Goal: Entertainment & Leisure: Consume media (video, audio)

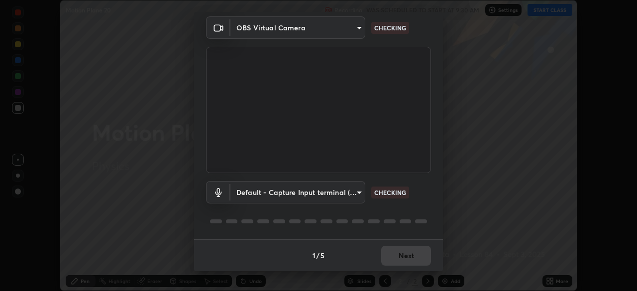
scroll to position [291, 637]
click at [358, 191] on body "Erase all Motion Plane 20 Recording WAS SCHEDULED TO START AT 9:30 AM Settings …" at bounding box center [318, 145] width 637 height 291
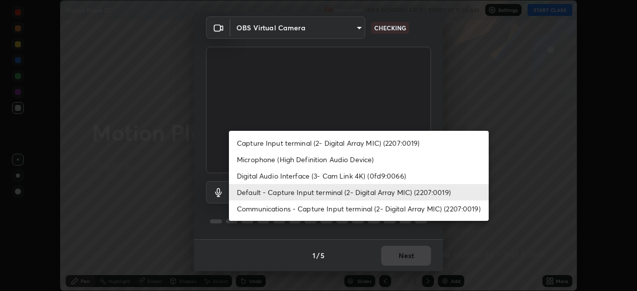
click at [357, 191] on li "Default - Capture Input terminal (2- Digital Array MIC) (2207:0019)" at bounding box center [359, 192] width 260 height 16
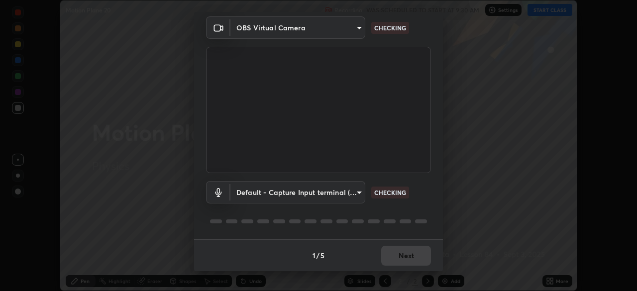
click at [346, 193] on body "Erase all Motion Plane 20 Recording WAS SCHEDULED TO START AT 9:30 AM Settings …" at bounding box center [318, 145] width 637 height 291
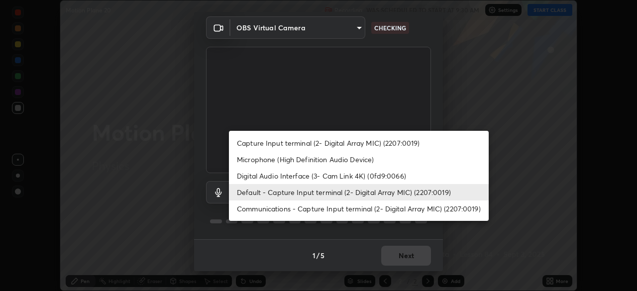
click at [352, 208] on li "Communications - Capture Input terminal (2- Digital Array MIC) (2207:0019)" at bounding box center [359, 208] width 260 height 16
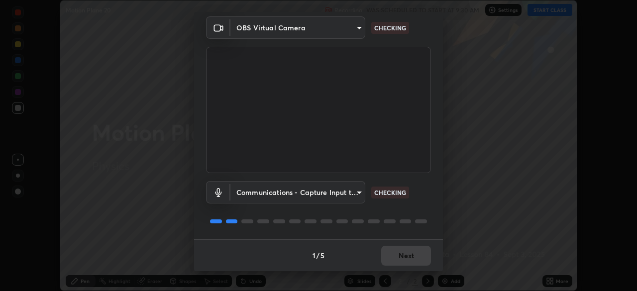
click at [348, 195] on body "Erase all Motion Plane 20 Recording WAS SCHEDULED TO START AT 9:30 AM Settings …" at bounding box center [318, 145] width 637 height 291
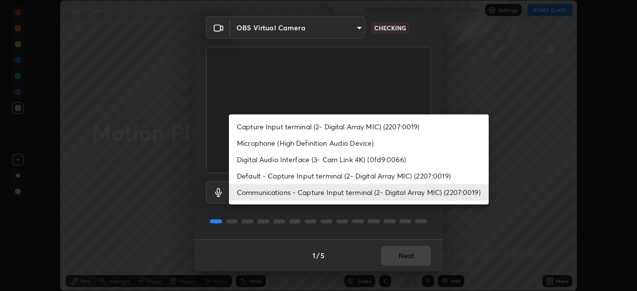
click at [346, 175] on li "Default - Capture Input terminal (2- Digital Array MIC) (2207:0019)" at bounding box center [359, 176] width 260 height 16
type input "default"
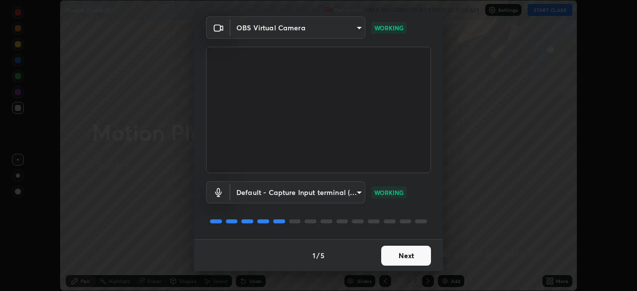
click at [403, 256] on button "Next" at bounding box center [406, 256] width 50 height 20
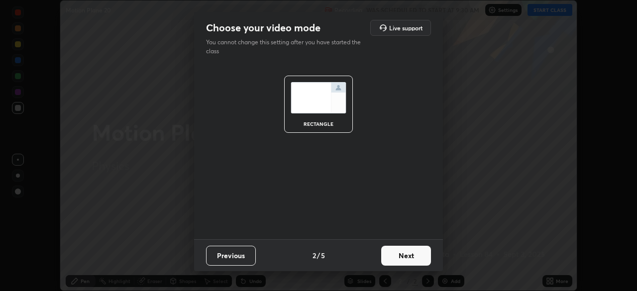
scroll to position [0, 0]
click at [404, 254] on button "Next" at bounding box center [406, 256] width 50 height 20
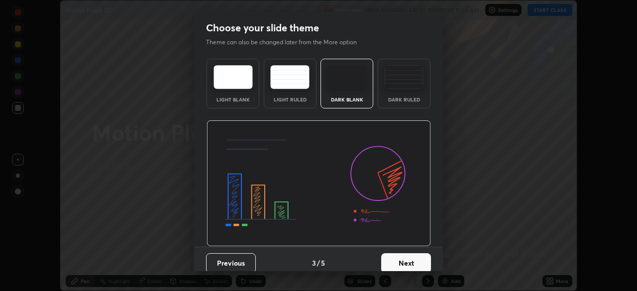
click at [407, 254] on button "Next" at bounding box center [406, 263] width 50 height 20
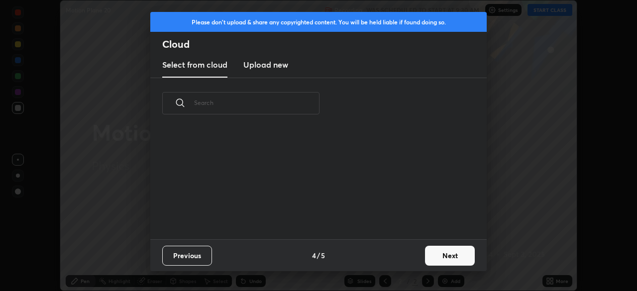
click at [436, 256] on button "Next" at bounding box center [450, 256] width 50 height 20
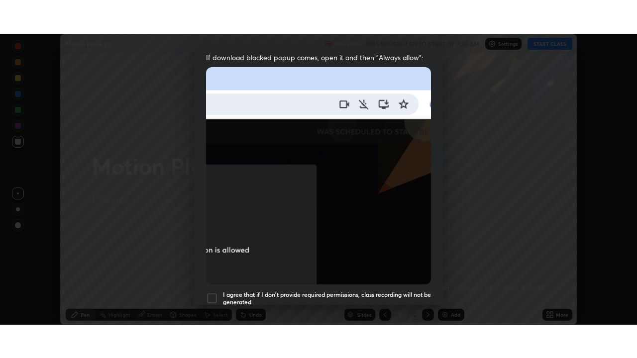
scroll to position [238, 0]
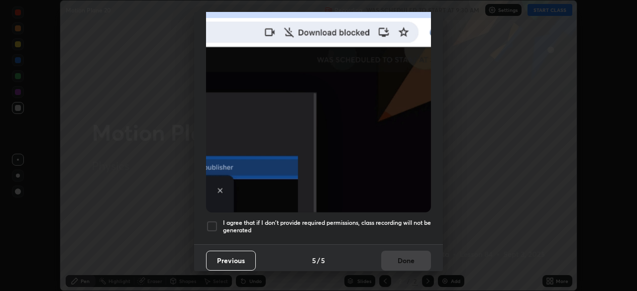
click at [381, 238] on div "Allow "Download multiple files" if prompted: If download blocked popup comes, o…" at bounding box center [318, 34] width 249 height 419
click at [394, 226] on h5 "I agree that if I don't provide required permissions, class recording will not …" at bounding box center [327, 226] width 208 height 15
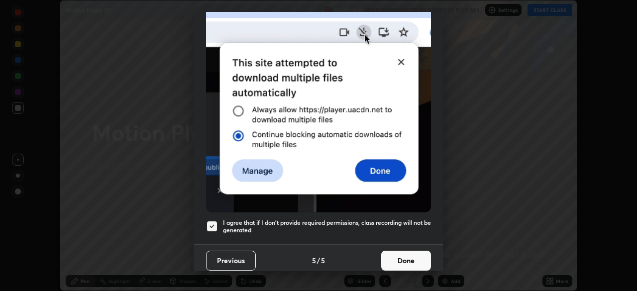
click at [396, 251] on button "Done" at bounding box center [406, 261] width 50 height 20
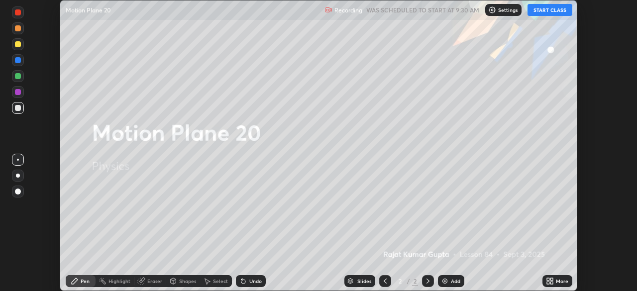
click at [549, 10] on button "START CLASS" at bounding box center [549, 10] width 45 height 12
click at [551, 279] on icon at bounding box center [551, 279] width 2 height 2
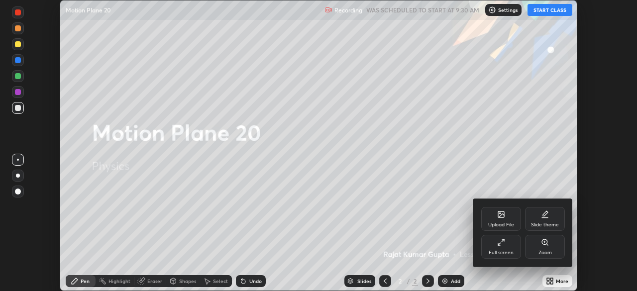
click at [502, 245] on icon at bounding box center [501, 242] width 8 height 8
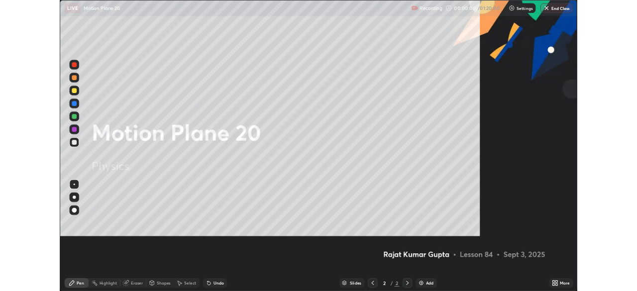
scroll to position [358, 637]
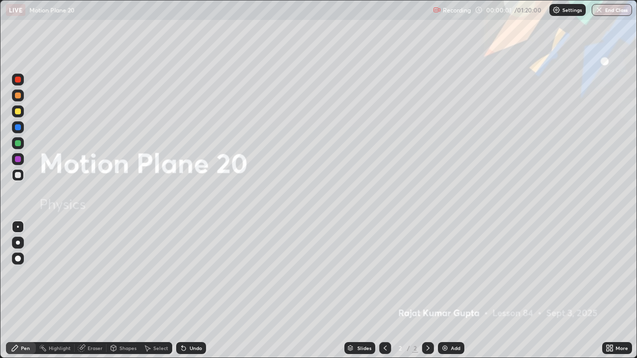
click at [427, 290] on icon at bounding box center [428, 348] width 8 height 8
click at [449, 290] on div "Add" at bounding box center [451, 348] width 26 height 12
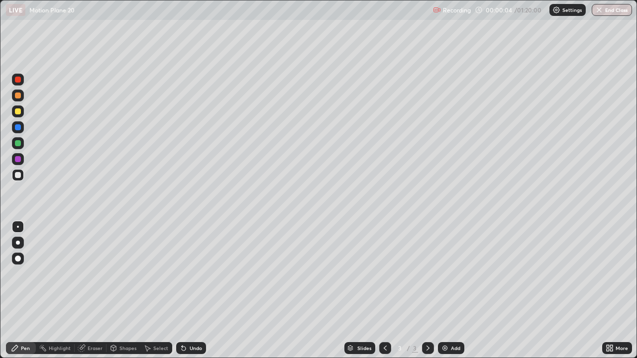
click at [17, 176] on div at bounding box center [18, 175] width 6 height 6
click at [18, 290] on icon at bounding box center [15, 348] width 8 height 8
click at [18, 146] on div at bounding box center [18, 143] width 6 height 6
click at [19, 259] on div at bounding box center [18, 259] width 6 height 6
click at [12, 290] on icon at bounding box center [15, 348] width 8 height 8
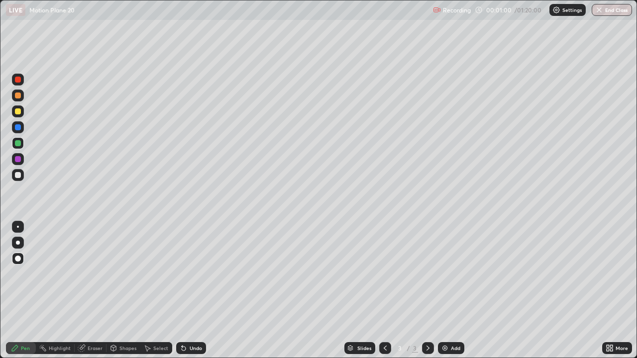
click at [16, 176] on div at bounding box center [18, 175] width 6 height 6
click at [132, 290] on div "Shapes" at bounding box center [123, 348] width 34 height 12
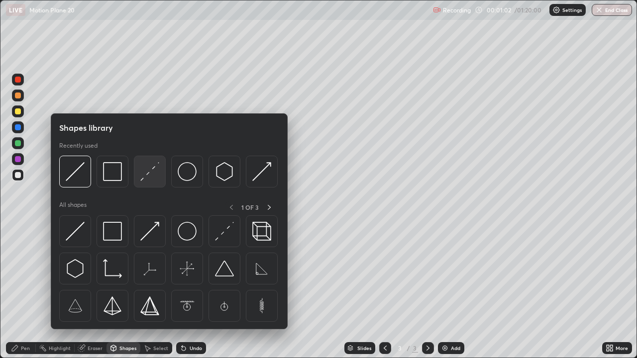
click at [150, 176] on img at bounding box center [149, 171] width 19 height 19
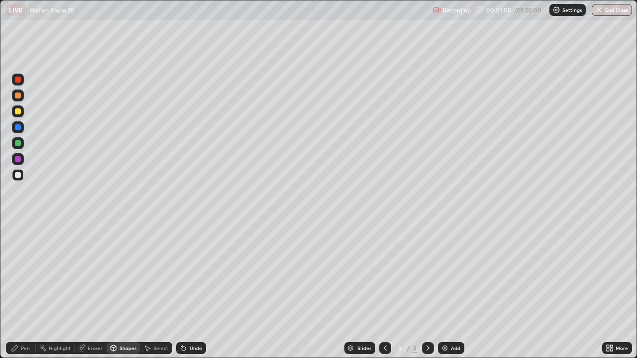
click at [192, 290] on div "Undo" at bounding box center [196, 348] width 12 height 5
click at [21, 290] on div "Pen" at bounding box center [25, 348] width 9 height 5
click at [126, 290] on div "Shapes" at bounding box center [127, 348] width 17 height 5
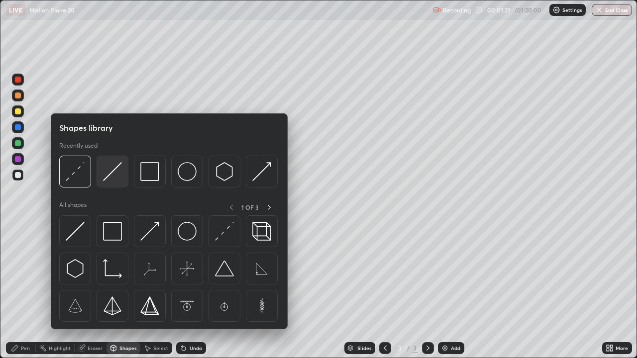
click at [110, 176] on img at bounding box center [112, 171] width 19 height 19
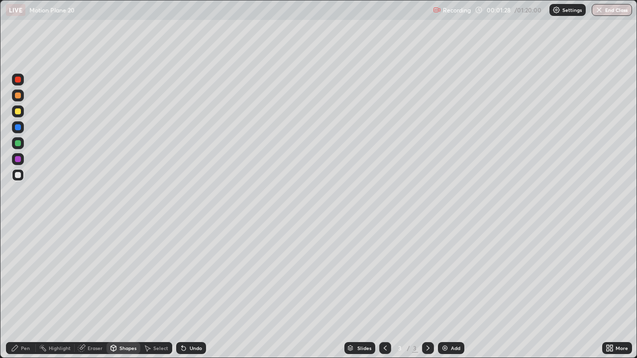
click at [16, 127] on div at bounding box center [18, 127] width 6 height 6
click at [20, 179] on div at bounding box center [18, 175] width 12 height 12
click at [21, 290] on div "Pen" at bounding box center [21, 348] width 30 height 12
click at [14, 290] on div "Pen" at bounding box center [21, 348] width 30 height 12
click at [193, 290] on div "Undo" at bounding box center [196, 348] width 12 height 5
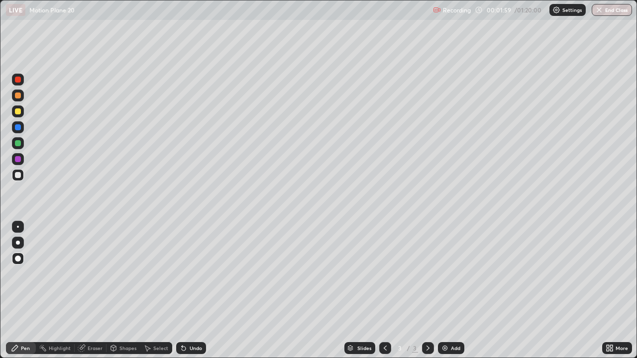
click at [19, 114] on div at bounding box center [18, 111] width 6 height 6
click at [13, 162] on div at bounding box center [18, 159] width 12 height 12
click at [195, 290] on div "Undo" at bounding box center [196, 348] width 12 height 5
click at [19, 176] on div at bounding box center [18, 175] width 6 height 6
click at [18, 82] on div at bounding box center [18, 80] width 6 height 6
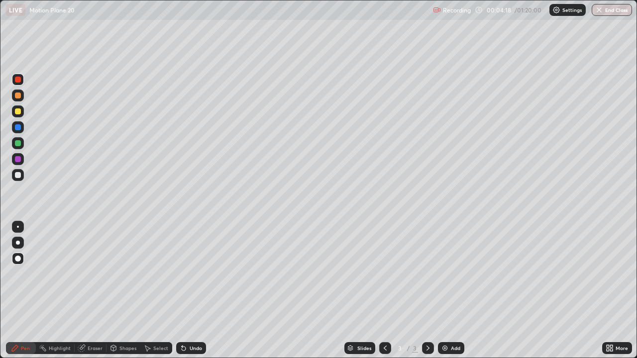
click at [18, 97] on div at bounding box center [18, 96] width 6 height 6
click at [127, 290] on div "Shapes" at bounding box center [127, 348] width 17 height 5
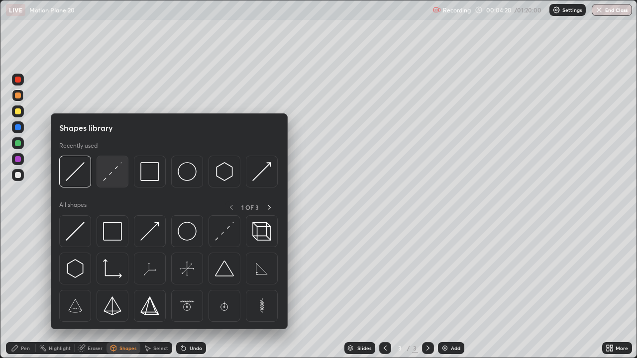
click at [120, 172] on img at bounding box center [112, 171] width 19 height 19
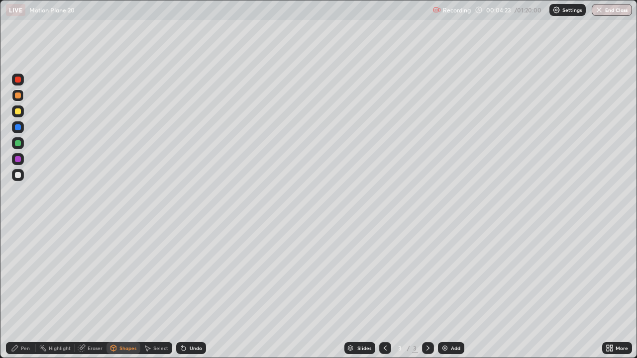
click at [87, 290] on div "Eraser" at bounding box center [91, 348] width 32 height 12
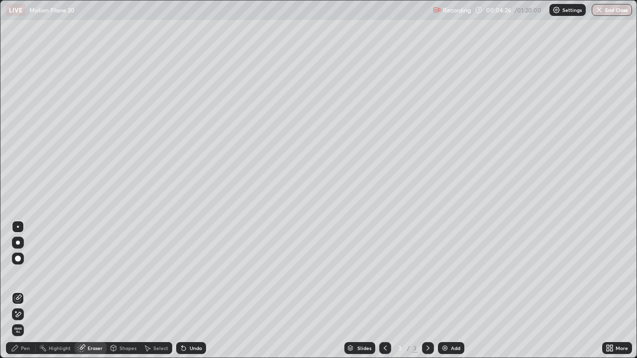
click at [22, 290] on div "Pen" at bounding box center [25, 348] width 9 height 5
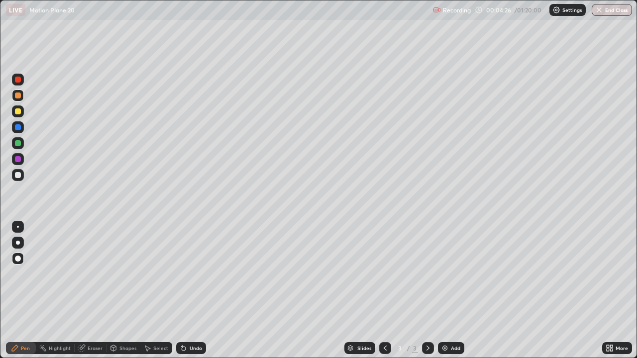
click at [132, 290] on div "Shapes" at bounding box center [127, 348] width 17 height 5
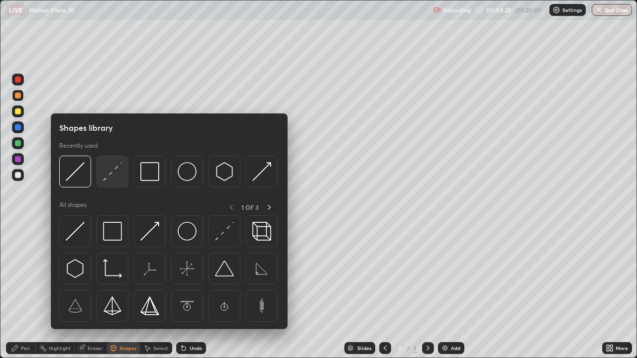
click at [117, 168] on img at bounding box center [112, 171] width 19 height 19
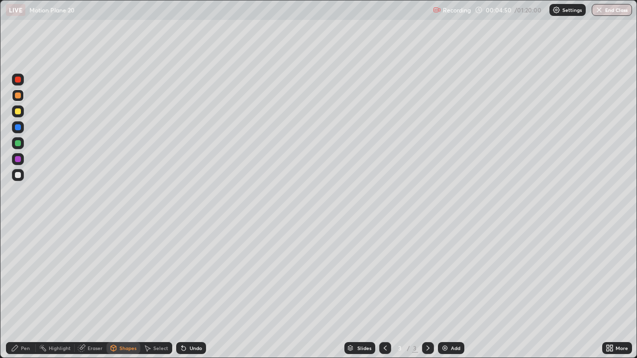
click at [18, 148] on div at bounding box center [18, 143] width 12 height 12
click at [190, 290] on div "Undo" at bounding box center [196, 348] width 12 height 5
click at [188, 290] on div "Undo" at bounding box center [191, 348] width 30 height 12
click at [190, 290] on div "Undo" at bounding box center [196, 348] width 12 height 5
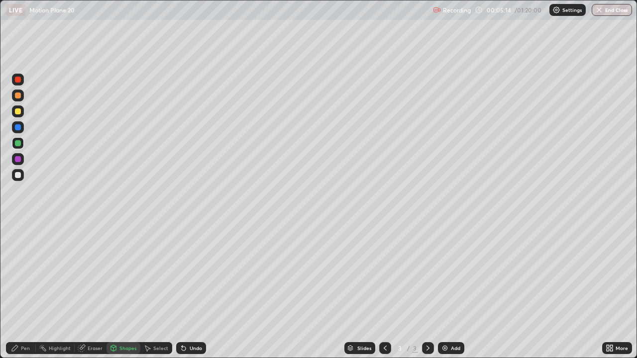
click at [188, 290] on div "Undo" at bounding box center [191, 348] width 30 height 12
click at [187, 290] on div "Undo" at bounding box center [191, 348] width 30 height 12
click at [190, 290] on div "Undo" at bounding box center [196, 348] width 12 height 5
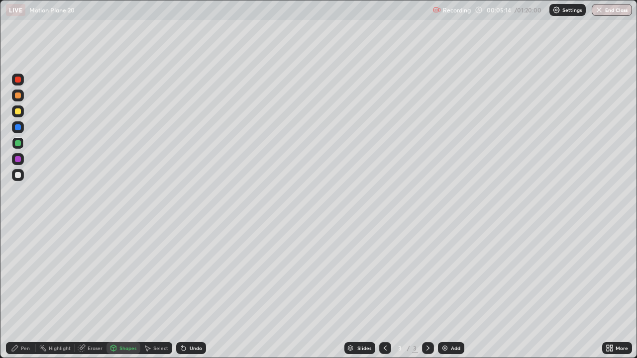
click at [188, 290] on div "Undo" at bounding box center [191, 348] width 30 height 12
click at [187, 290] on div "Undo" at bounding box center [191, 348] width 30 height 12
click at [190, 290] on div "Undo" at bounding box center [196, 348] width 12 height 5
click at [187, 290] on div "Undo" at bounding box center [191, 348] width 30 height 12
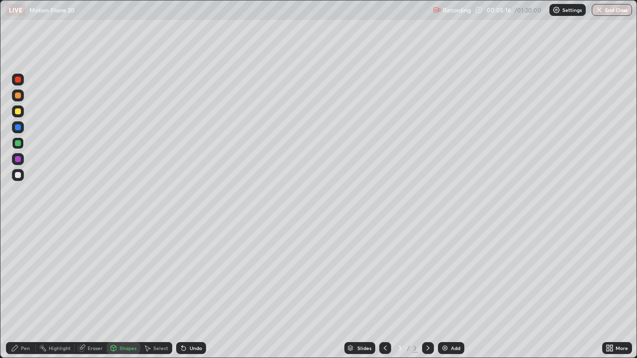
click at [187, 290] on div "Undo" at bounding box center [191, 348] width 30 height 12
click at [186, 290] on icon at bounding box center [184, 348] width 8 height 8
click at [182, 290] on icon at bounding box center [184, 349] width 4 height 4
click at [16, 177] on div at bounding box center [18, 175] width 6 height 6
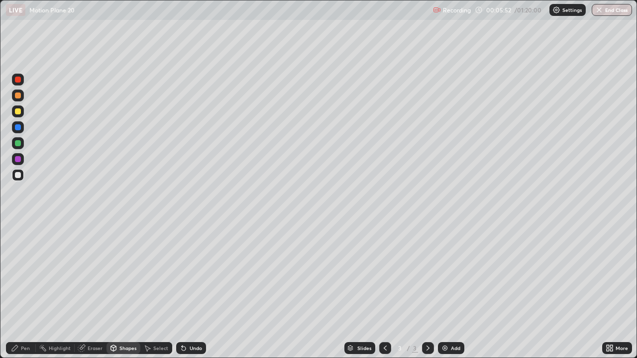
click at [18, 290] on icon at bounding box center [15, 348] width 8 height 8
click at [20, 290] on div "Pen" at bounding box center [21, 348] width 30 height 12
click at [187, 290] on div "Undo" at bounding box center [191, 348] width 30 height 12
click at [182, 290] on icon at bounding box center [184, 349] width 4 height 4
click at [185, 290] on icon at bounding box center [184, 348] width 8 height 8
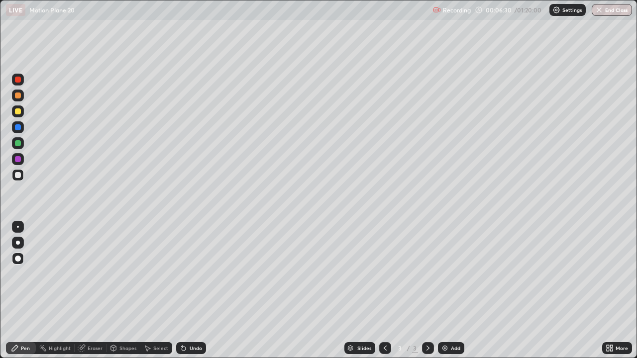
click at [182, 290] on icon at bounding box center [184, 349] width 4 height 4
click at [187, 290] on div "Undo" at bounding box center [191, 348] width 30 height 12
click at [182, 290] on icon at bounding box center [182, 346] width 1 height 1
click at [184, 290] on div "Undo" at bounding box center [191, 348] width 30 height 12
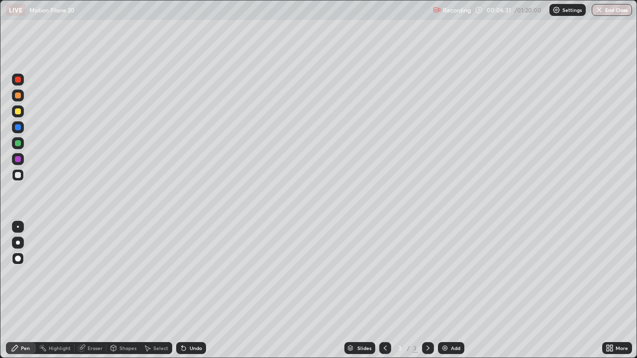
click at [184, 290] on div "Undo" at bounding box center [191, 348] width 30 height 12
click at [187, 290] on div "Undo" at bounding box center [191, 348] width 30 height 12
click at [24, 290] on div "Pen" at bounding box center [25, 348] width 9 height 5
click at [16, 161] on div at bounding box center [18, 159] width 6 height 6
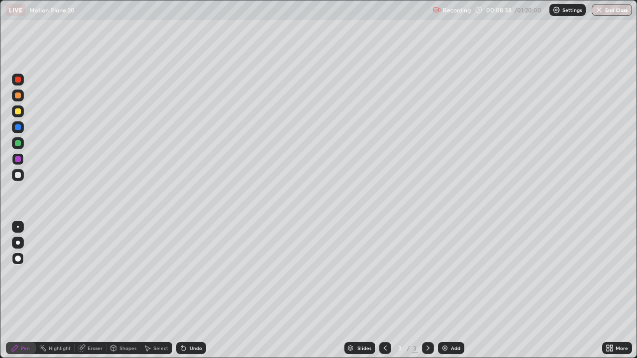
click at [92, 290] on div "Eraser" at bounding box center [91, 348] width 32 height 12
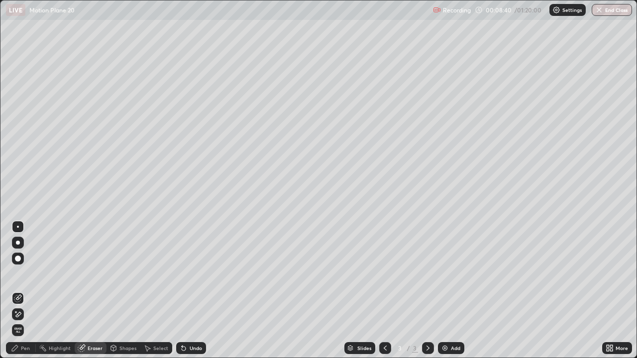
click at [24, 290] on div "Pen" at bounding box center [21, 348] width 30 height 12
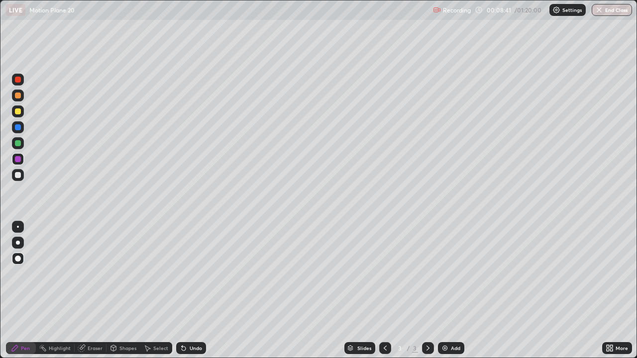
click at [21, 111] on div at bounding box center [18, 111] width 12 height 12
click at [20, 96] on div at bounding box center [18, 96] width 6 height 6
click at [18, 80] on div at bounding box center [18, 80] width 6 height 6
click at [128, 290] on div "Shapes" at bounding box center [127, 348] width 17 height 5
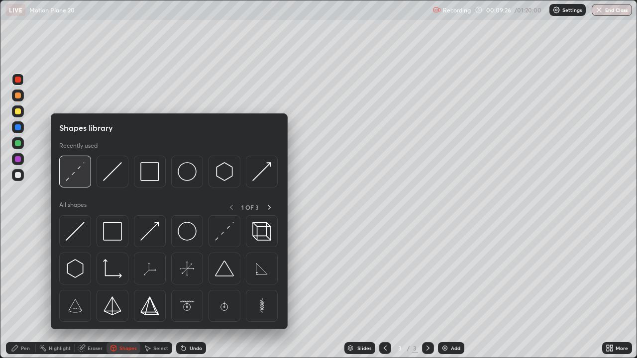
click at [77, 173] on img at bounding box center [75, 171] width 19 height 19
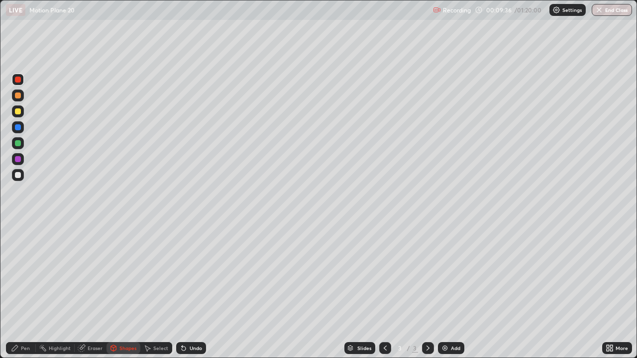
click at [29, 290] on div "Pen" at bounding box center [25, 348] width 9 height 5
click at [19, 127] on div at bounding box center [18, 127] width 6 height 6
click at [18, 174] on div at bounding box center [18, 175] width 6 height 6
click at [18, 128] on div at bounding box center [18, 127] width 6 height 6
click at [14, 84] on div at bounding box center [18, 80] width 12 height 12
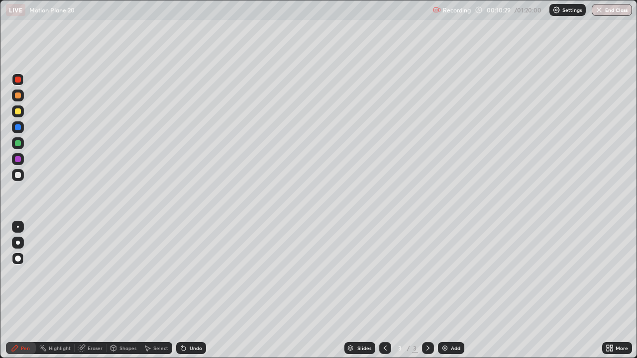
click at [193, 290] on div "Undo" at bounding box center [196, 348] width 12 height 5
click at [128, 290] on div "Shapes" at bounding box center [127, 348] width 17 height 5
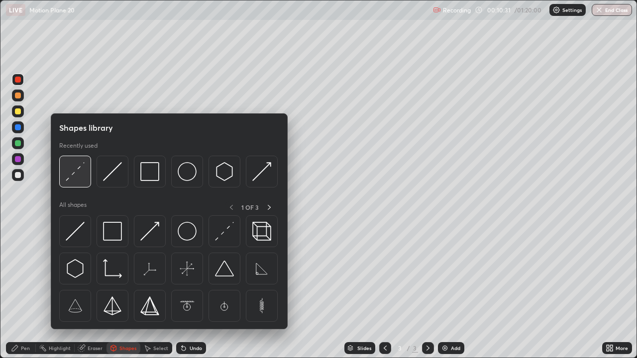
click at [76, 175] on img at bounding box center [75, 171] width 19 height 19
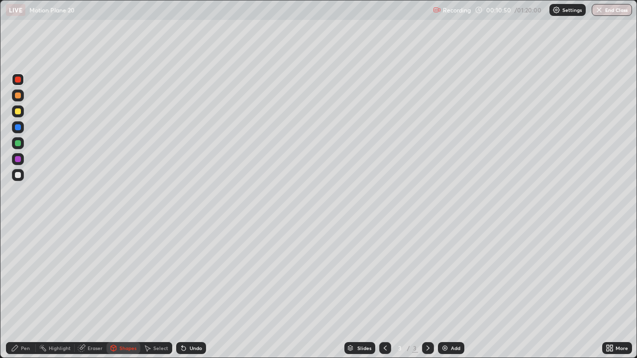
click at [17, 145] on div at bounding box center [18, 143] width 6 height 6
click at [123, 290] on div "Shapes" at bounding box center [127, 348] width 17 height 5
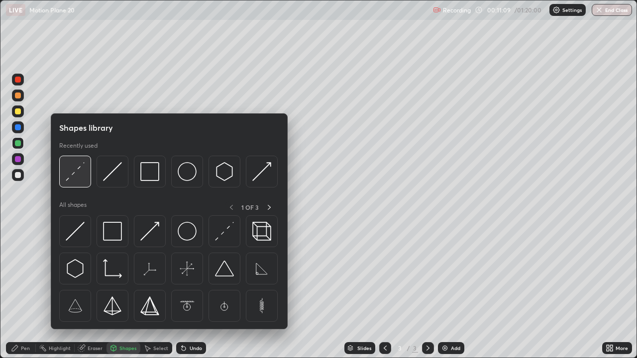
click at [77, 174] on img at bounding box center [75, 171] width 19 height 19
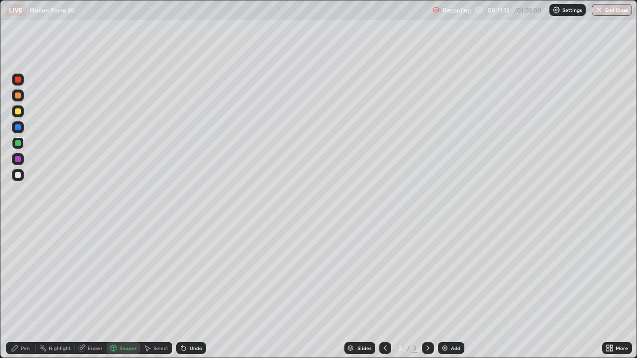
click at [128, 290] on div "Shapes" at bounding box center [127, 348] width 17 height 5
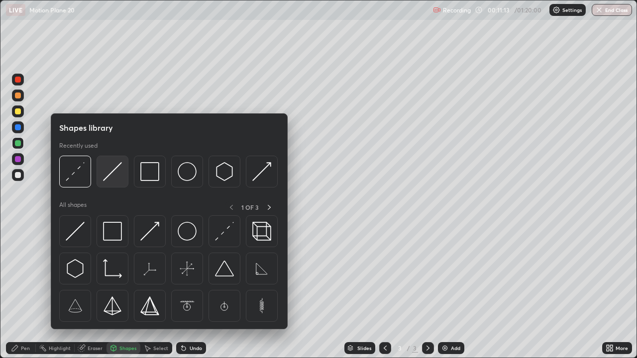
click at [110, 176] on img at bounding box center [112, 171] width 19 height 19
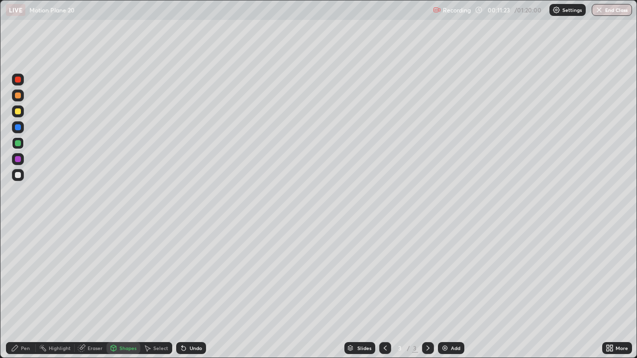
click at [18, 126] on div at bounding box center [18, 127] width 6 height 6
click at [27, 290] on div "Pen" at bounding box center [25, 348] width 9 height 5
click at [19, 180] on div at bounding box center [18, 175] width 12 height 12
click at [18, 84] on div at bounding box center [18, 80] width 12 height 12
click at [19, 100] on div at bounding box center [18, 96] width 12 height 12
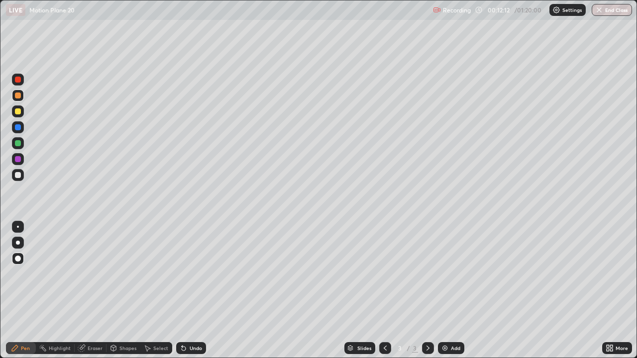
click at [18, 113] on div at bounding box center [18, 111] width 6 height 6
click at [191, 290] on div "Undo" at bounding box center [196, 348] width 12 height 5
click at [17, 176] on div at bounding box center [18, 175] width 6 height 6
click at [190, 290] on div "Undo" at bounding box center [196, 348] width 12 height 5
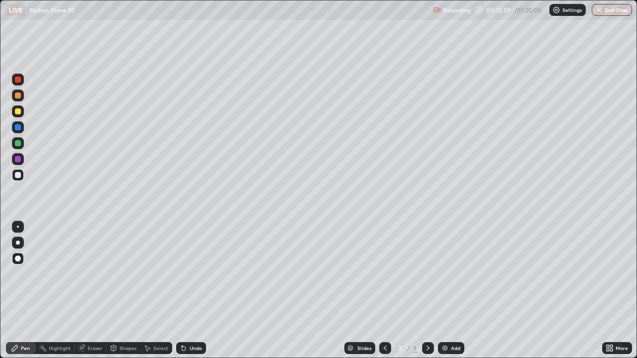
click at [185, 290] on icon at bounding box center [184, 348] width 8 height 8
click at [182, 290] on icon at bounding box center [184, 349] width 4 height 4
click at [183, 290] on icon at bounding box center [184, 349] width 4 height 4
click at [182, 290] on icon at bounding box center [184, 349] width 4 height 4
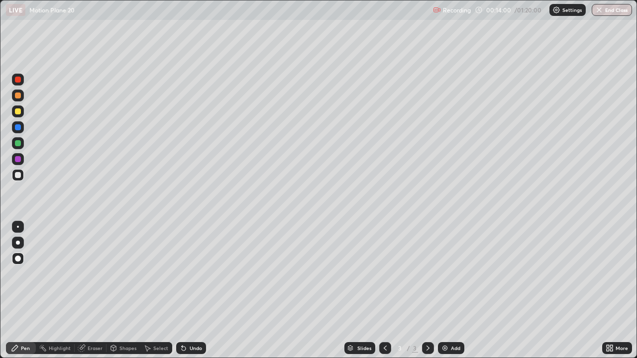
click at [182, 290] on icon at bounding box center [184, 349] width 4 height 4
click at [193, 290] on div "Undo" at bounding box center [196, 348] width 12 height 5
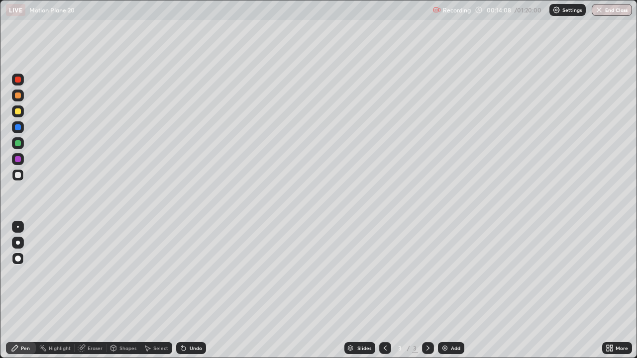
click at [193, 290] on div "Undo" at bounding box center [196, 348] width 12 height 5
click at [194, 290] on div "Undo" at bounding box center [196, 348] width 12 height 5
click at [195, 290] on div "Undo" at bounding box center [196, 348] width 12 height 5
click at [198, 290] on div "Undo" at bounding box center [196, 348] width 12 height 5
click at [197, 290] on div "Undo" at bounding box center [196, 348] width 12 height 5
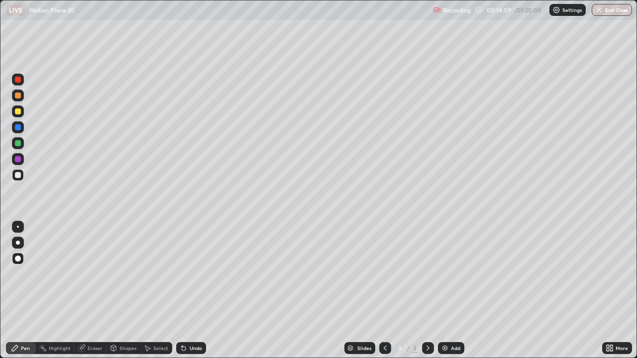
click at [196, 290] on div "Undo" at bounding box center [196, 348] width 12 height 5
click at [18, 80] on div at bounding box center [18, 80] width 6 height 6
click at [16, 96] on div at bounding box center [18, 96] width 6 height 6
click at [20, 177] on div at bounding box center [18, 175] width 6 height 6
click at [19, 131] on div at bounding box center [18, 127] width 12 height 12
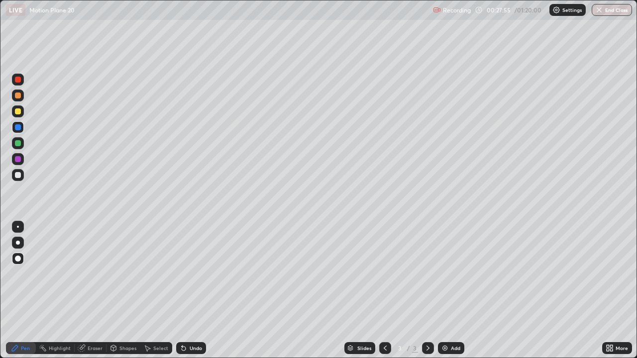
click at [427, 290] on icon at bounding box center [428, 348] width 8 height 8
click at [451, 290] on div "Add" at bounding box center [455, 348] width 9 height 5
click at [17, 114] on div at bounding box center [18, 111] width 6 height 6
click at [19, 161] on div at bounding box center [18, 159] width 6 height 6
click at [17, 179] on div at bounding box center [18, 175] width 12 height 12
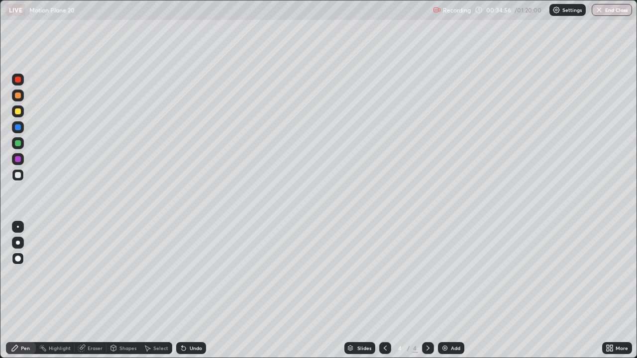
click at [15, 180] on div at bounding box center [18, 175] width 12 height 12
click at [427, 290] on icon at bounding box center [428, 348] width 8 height 8
click at [452, 290] on div "Add" at bounding box center [455, 348] width 9 height 5
click at [19, 129] on div at bounding box center [18, 127] width 6 height 6
click at [17, 259] on div at bounding box center [18, 259] width 6 height 6
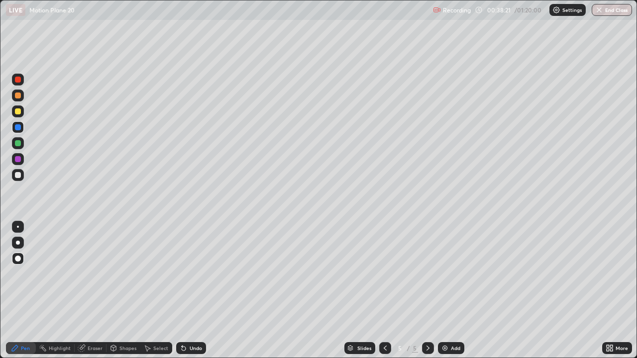
click at [17, 175] on div at bounding box center [18, 175] width 6 height 6
click at [194, 290] on div "Undo" at bounding box center [196, 348] width 12 height 5
click at [196, 290] on div "Undo" at bounding box center [196, 348] width 12 height 5
click at [195, 290] on div "Undo" at bounding box center [196, 348] width 12 height 5
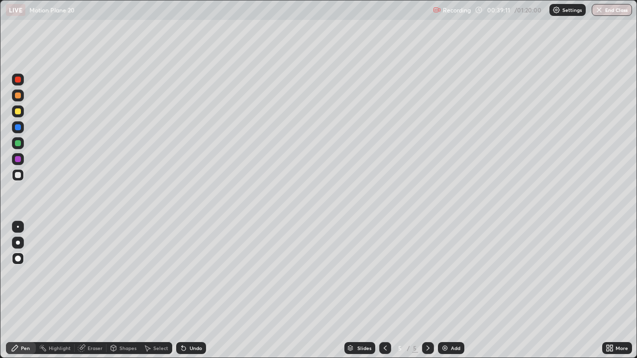
click at [194, 290] on div "Undo" at bounding box center [196, 348] width 12 height 5
click at [196, 290] on div "Undo" at bounding box center [196, 348] width 12 height 5
click at [197, 290] on div "Undo" at bounding box center [196, 348] width 12 height 5
click at [20, 174] on div at bounding box center [18, 175] width 6 height 6
click at [18, 127] on div at bounding box center [18, 127] width 6 height 6
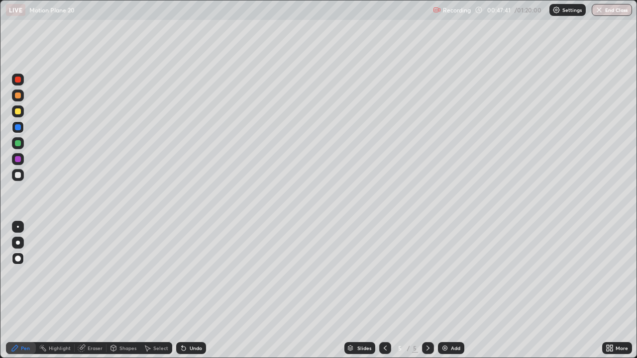
click at [123, 290] on div "Shapes" at bounding box center [123, 348] width 34 height 20
click at [18, 290] on icon at bounding box center [15, 348] width 8 height 8
click at [426, 290] on icon at bounding box center [428, 348] width 8 height 8
click at [455, 290] on div "Add" at bounding box center [451, 348] width 26 height 12
click at [16, 144] on div at bounding box center [18, 143] width 6 height 6
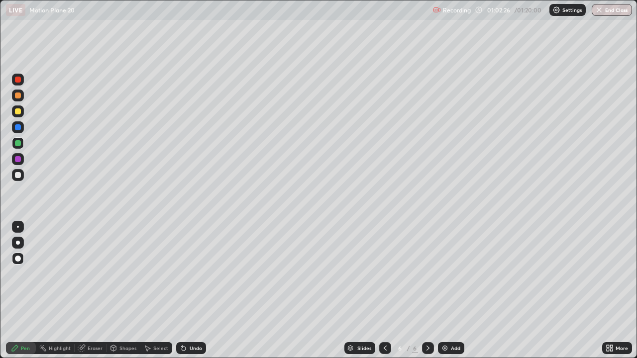
click at [384, 290] on icon at bounding box center [385, 348] width 8 height 8
click at [381, 290] on div at bounding box center [385, 348] width 12 height 20
click at [427, 290] on icon at bounding box center [428, 348] width 8 height 8
click at [22, 290] on div "Pen" at bounding box center [25, 348] width 9 height 5
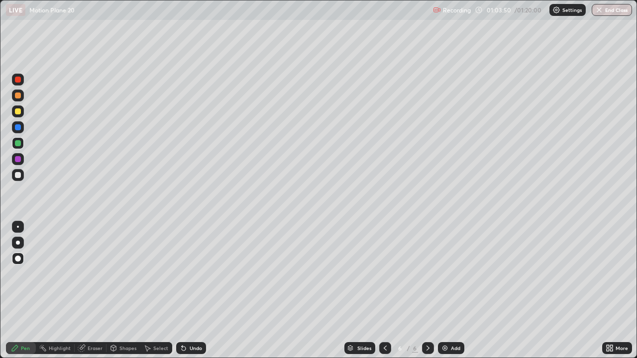
click at [18, 179] on div at bounding box center [18, 175] width 12 height 12
click at [194, 290] on div "Undo" at bounding box center [196, 348] width 12 height 5
click at [192, 290] on div "Undo" at bounding box center [196, 348] width 12 height 5
click at [191, 290] on div "Undo" at bounding box center [196, 348] width 12 height 5
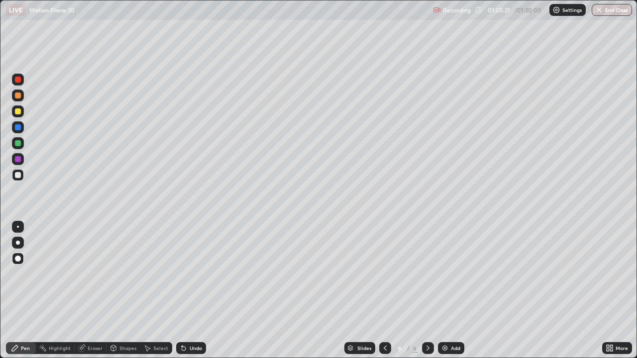
click at [191, 290] on div "Undo" at bounding box center [196, 348] width 12 height 5
click at [190, 290] on div "Undo" at bounding box center [196, 348] width 12 height 5
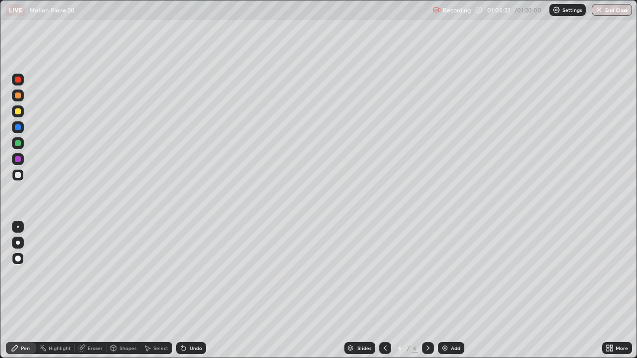
click at [188, 290] on div "Undo" at bounding box center [191, 348] width 30 height 12
click at [18, 144] on div at bounding box center [18, 143] width 6 height 6
click at [16, 159] on div at bounding box center [18, 159] width 6 height 6
click at [40, 290] on circle at bounding box center [40, 348] width 1 height 1
click at [19, 177] on div at bounding box center [18, 175] width 6 height 6
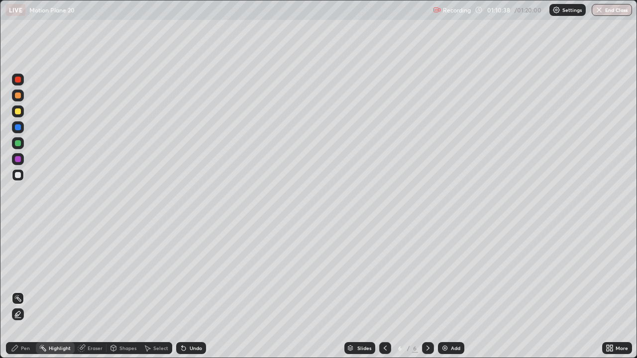
click at [25, 290] on div "Pen" at bounding box center [25, 348] width 9 height 5
click at [23, 290] on div "Pen" at bounding box center [25, 348] width 9 height 5
click at [95, 290] on div "Eraser" at bounding box center [95, 348] width 15 height 5
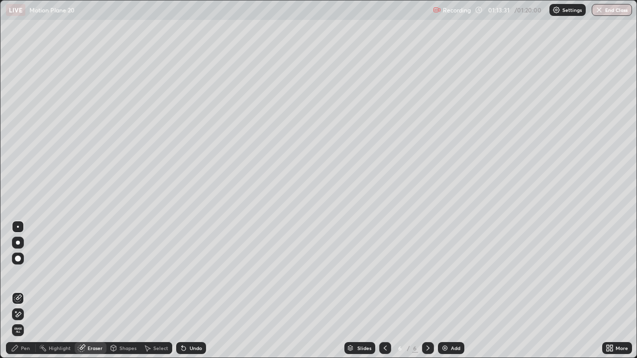
click at [21, 290] on div "Pen" at bounding box center [25, 348] width 9 height 5
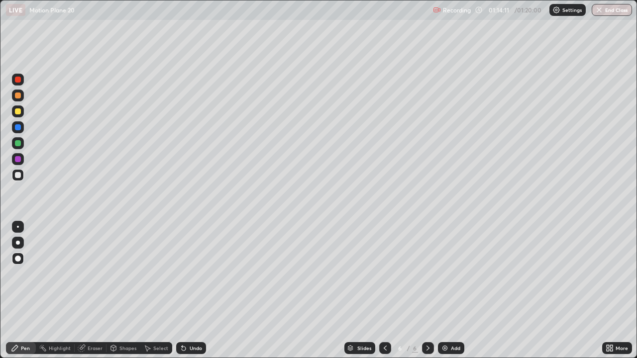
click at [97, 290] on div "Eraser" at bounding box center [95, 348] width 15 height 5
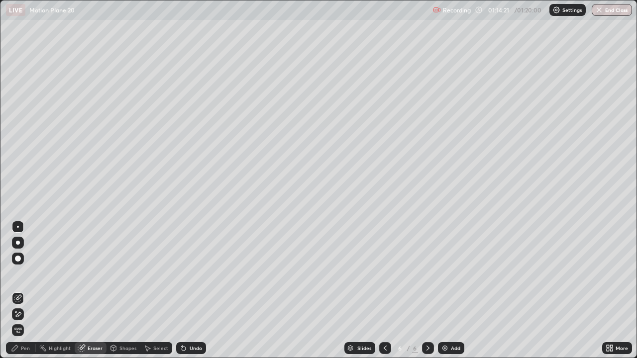
click at [92, 290] on div "Eraser" at bounding box center [95, 348] width 15 height 5
click at [29, 290] on div "Pen" at bounding box center [25, 348] width 9 height 5
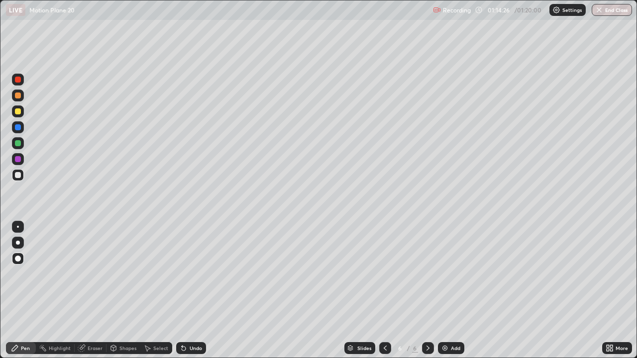
click at [28, 290] on div "Pen" at bounding box center [25, 348] width 9 height 5
click at [598, 10] on img "button" at bounding box center [599, 10] width 8 height 8
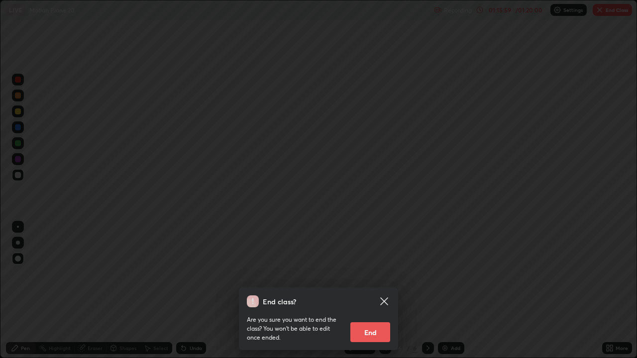
click at [378, 290] on button "End" at bounding box center [370, 332] width 40 height 20
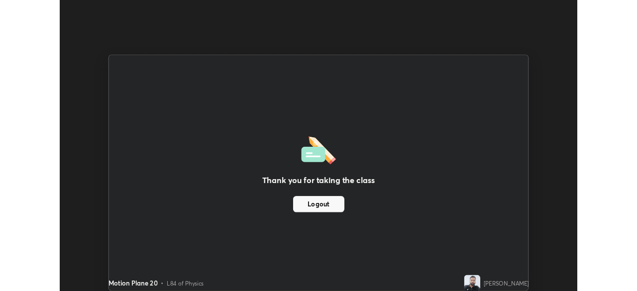
scroll to position [49449, 49104]
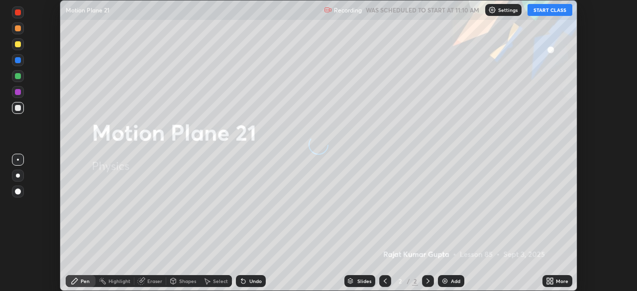
scroll to position [291, 636]
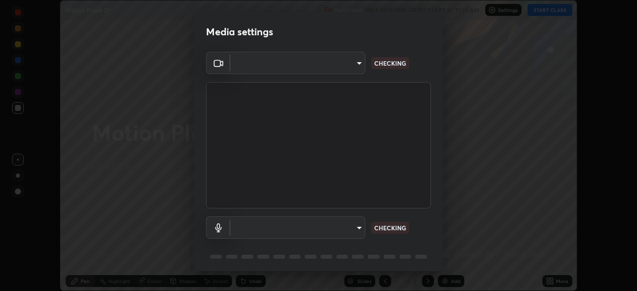
type input "91e77ac2d5f895b7de034188ea114b57184921d1251f25b945ead3daf74f7606"
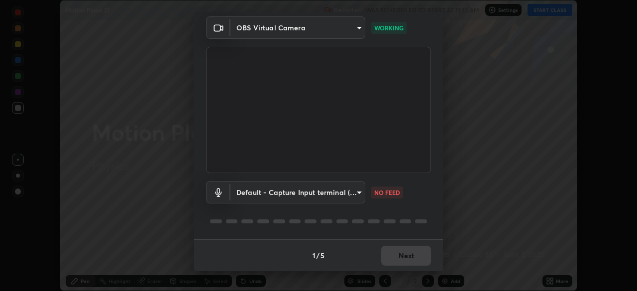
click at [354, 192] on body "Erase all Motion Plane 21 Recording WAS SCHEDULED TO START AT 11:10 AM Settings…" at bounding box center [318, 145] width 637 height 291
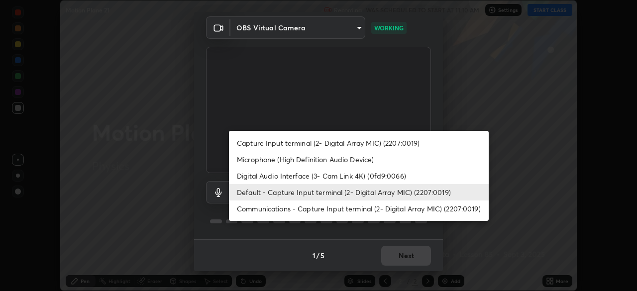
click at [327, 207] on li "Communications - Capture Input terminal (2- Digital Array MIC) (2207:0019)" at bounding box center [359, 208] width 260 height 16
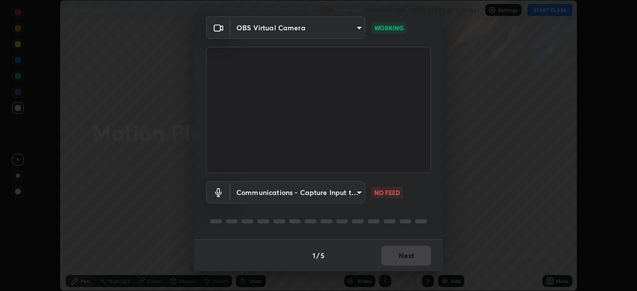
click at [335, 192] on body "Erase all Motion Plane 21 Recording WAS SCHEDULED TO START AT 11:10 AM Settings…" at bounding box center [318, 145] width 637 height 291
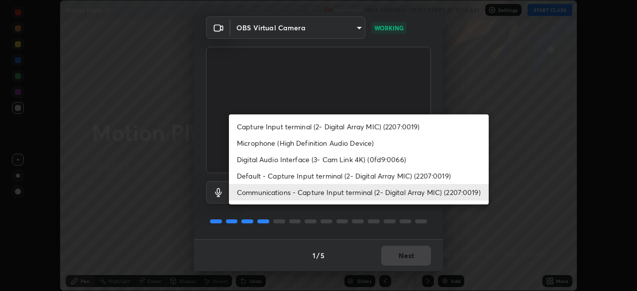
click at [335, 174] on li "Default - Capture Input terminal (2- Digital Array MIC) (2207:0019)" at bounding box center [359, 176] width 260 height 16
type input "default"
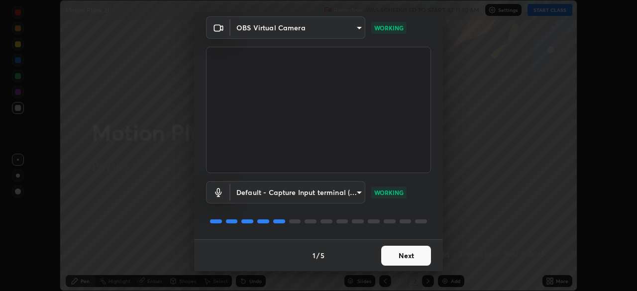
click at [404, 252] on button "Next" at bounding box center [406, 256] width 50 height 20
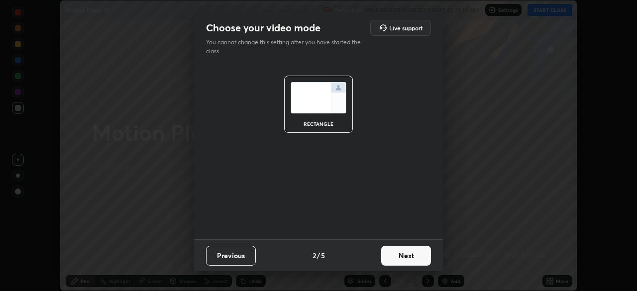
click at [408, 256] on button "Next" at bounding box center [406, 256] width 50 height 20
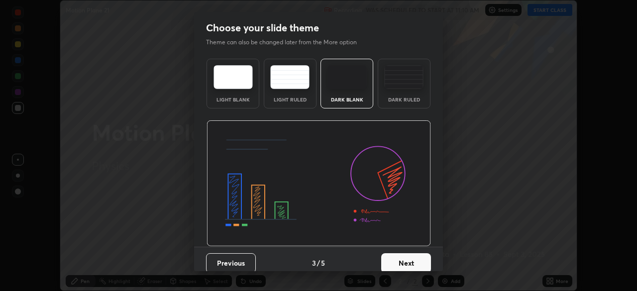
click at [411, 255] on button "Next" at bounding box center [406, 263] width 50 height 20
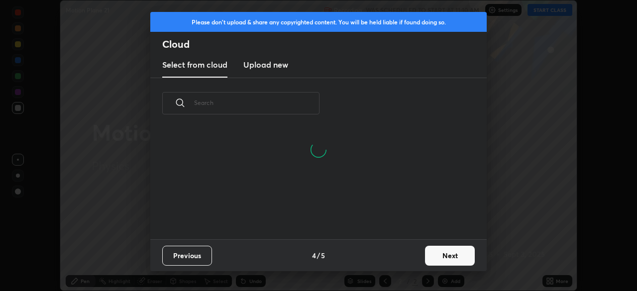
click at [440, 259] on button "Next" at bounding box center [450, 256] width 50 height 20
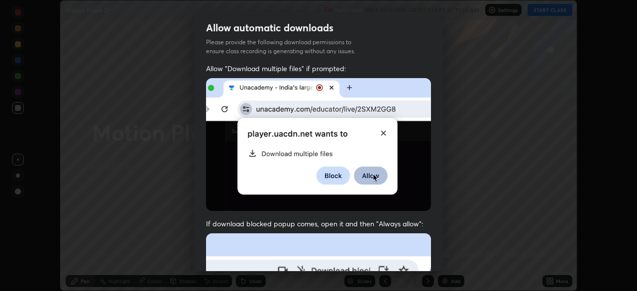
click at [383, 210] on div "Allow "Download multiple files" if prompted: If download blocked popup comes, o…" at bounding box center [318, 273] width 249 height 419
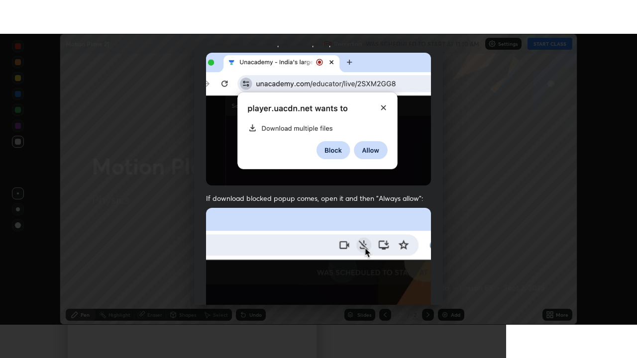
scroll to position [238, 0]
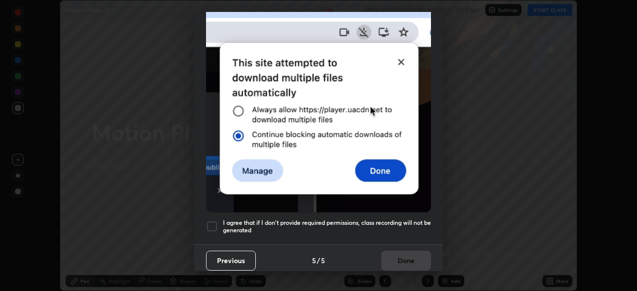
click at [395, 219] on h5 "I agree that if I don't provide required permissions, class recording will not …" at bounding box center [327, 226] width 208 height 15
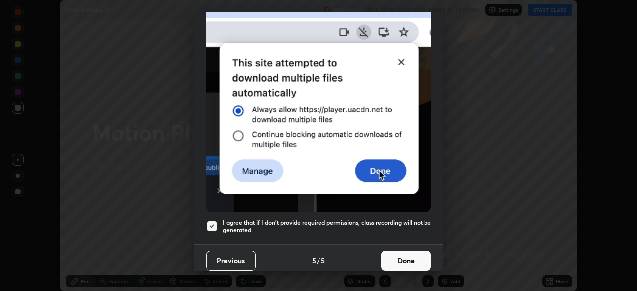
click at [401, 256] on button "Done" at bounding box center [406, 261] width 50 height 20
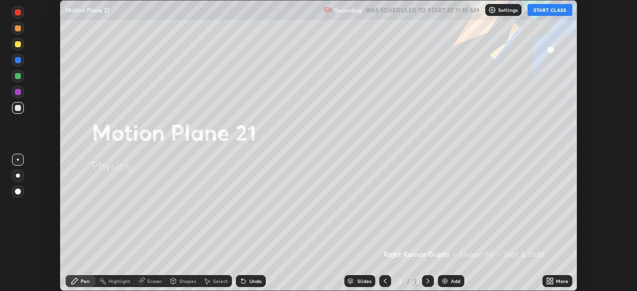
click at [553, 10] on button "START CLASS" at bounding box center [549, 10] width 45 height 12
click at [558, 280] on div "More" at bounding box center [562, 281] width 12 height 5
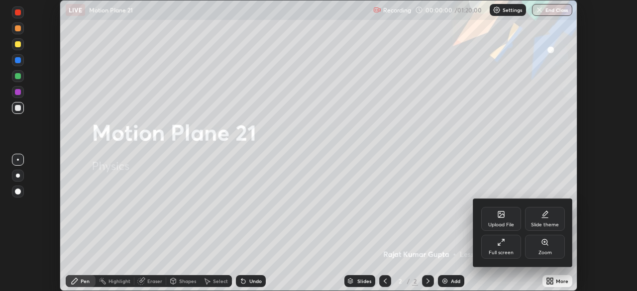
click at [483, 250] on div "Full screen" at bounding box center [501, 247] width 40 height 24
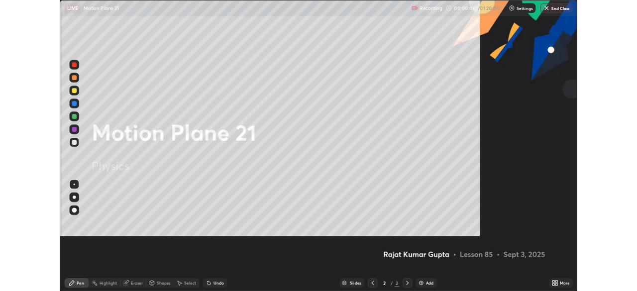
scroll to position [358, 637]
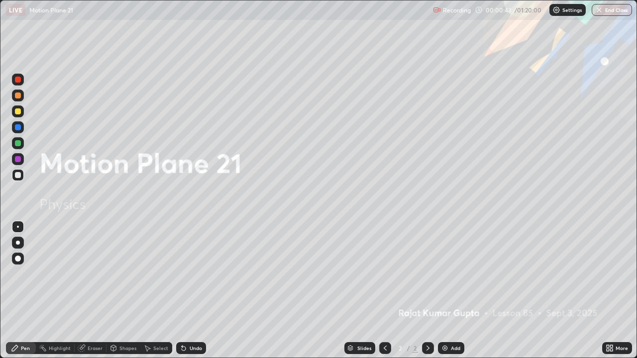
click at [447, 290] on img at bounding box center [445, 348] width 8 height 8
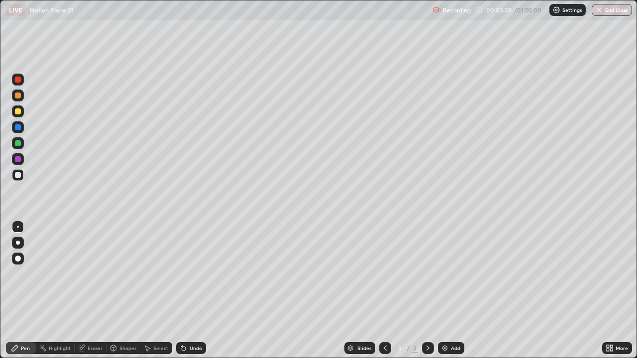
click at [19, 290] on div "Pen" at bounding box center [21, 348] width 30 height 12
click at [22, 178] on div at bounding box center [18, 175] width 12 height 12
click at [17, 178] on div at bounding box center [18, 175] width 6 height 6
click at [18, 179] on div at bounding box center [18, 175] width 12 height 12
click at [18, 176] on div at bounding box center [18, 175] width 6 height 6
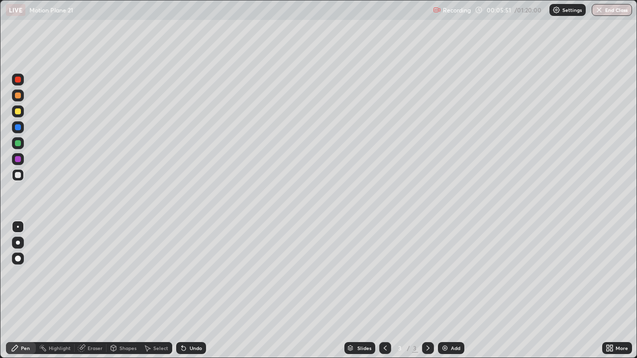
click at [18, 256] on div at bounding box center [18, 259] width 6 height 6
click at [93, 290] on div "Eraser" at bounding box center [95, 348] width 15 height 5
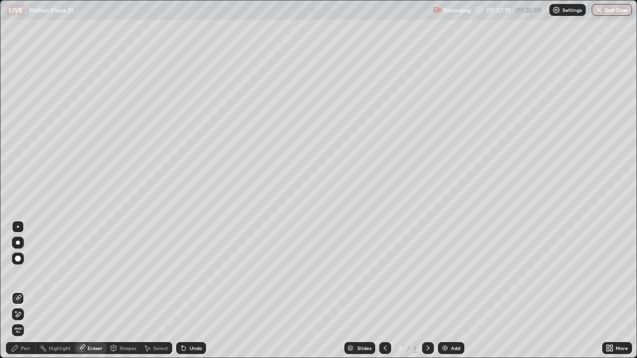
click at [25, 290] on div "Pen" at bounding box center [21, 348] width 30 height 12
click at [19, 290] on div "Pen" at bounding box center [21, 348] width 30 height 12
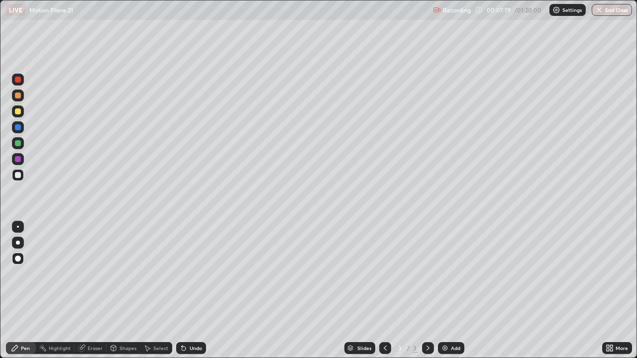
click at [20, 290] on div "Pen" at bounding box center [21, 348] width 30 height 12
click at [191, 290] on div "Undo" at bounding box center [191, 348] width 30 height 12
click at [14, 177] on div at bounding box center [18, 175] width 12 height 12
click at [187, 290] on div "Undo" at bounding box center [191, 348] width 30 height 12
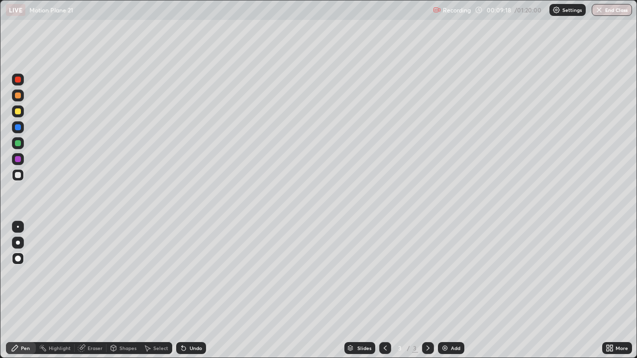
click at [190, 290] on div "Undo" at bounding box center [196, 348] width 12 height 5
click at [188, 290] on div "Undo" at bounding box center [191, 348] width 30 height 12
click at [422, 290] on div at bounding box center [428, 348] width 12 height 12
click at [426, 290] on icon at bounding box center [428, 348] width 8 height 8
click at [447, 290] on img at bounding box center [445, 348] width 8 height 8
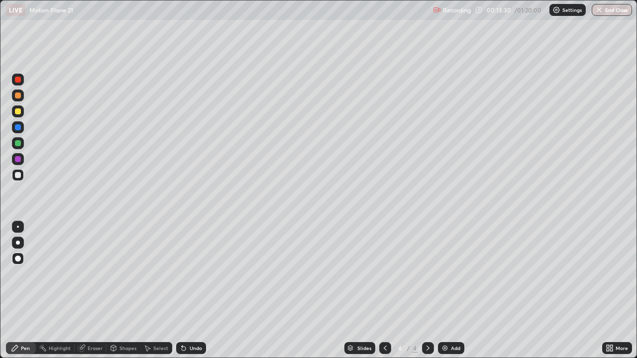
click at [384, 290] on icon at bounding box center [385, 348] width 8 height 8
click at [425, 290] on div at bounding box center [428, 348] width 12 height 12
click at [17, 290] on icon at bounding box center [15, 348] width 6 height 6
click at [18, 180] on div at bounding box center [18, 175] width 12 height 12
click at [14, 176] on div at bounding box center [18, 175] width 12 height 12
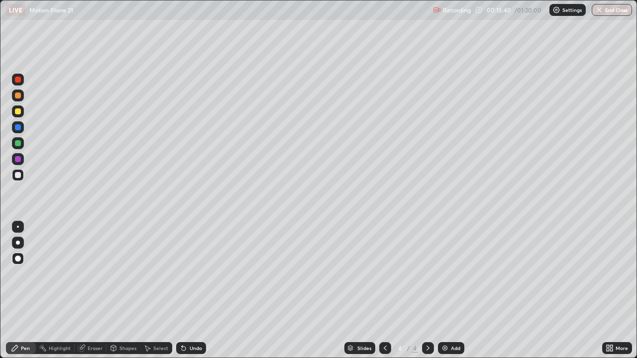
click at [17, 160] on div at bounding box center [18, 159] width 6 height 6
click at [18, 177] on div at bounding box center [18, 175] width 6 height 6
click at [19, 176] on div at bounding box center [18, 175] width 6 height 6
click at [422, 290] on div at bounding box center [428, 348] width 12 height 12
click at [449, 290] on div "Add" at bounding box center [451, 348] width 26 height 12
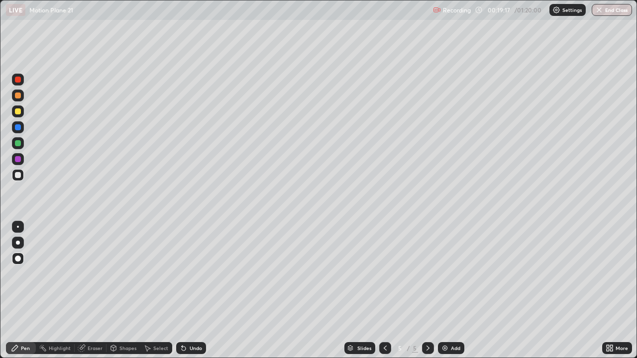
click at [25, 290] on div "Pen" at bounding box center [25, 348] width 9 height 5
click at [20, 175] on div at bounding box center [18, 175] width 6 height 6
click at [17, 145] on div at bounding box center [18, 143] width 6 height 6
click at [191, 290] on div "Undo" at bounding box center [196, 348] width 12 height 5
click at [152, 290] on div "Select" at bounding box center [156, 348] width 32 height 12
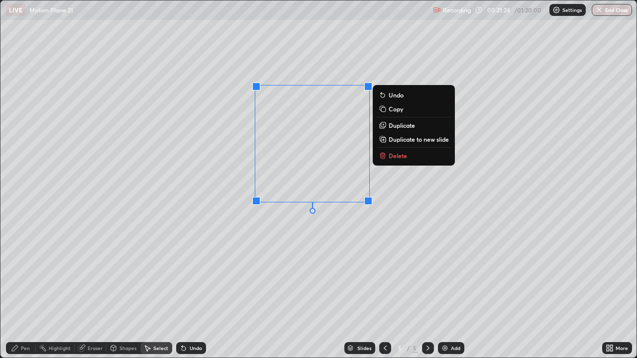
click at [269, 254] on div "0 ° Undo Copy Duplicate Duplicate to new slide Delete" at bounding box center [318, 178] width 636 height 357
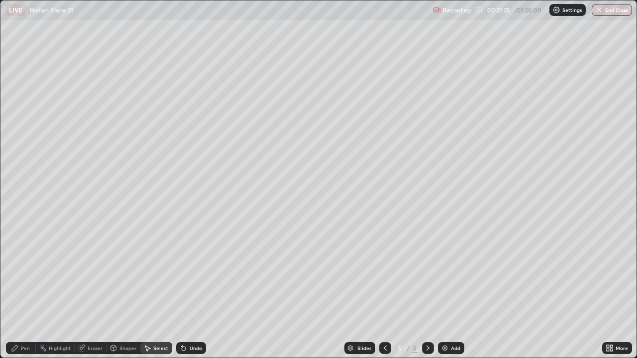
click at [18, 290] on icon at bounding box center [15, 348] width 8 height 8
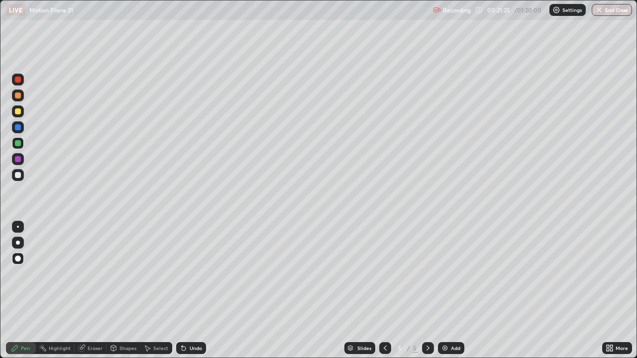
click at [14, 175] on div at bounding box center [18, 175] width 12 height 12
click at [18, 111] on div at bounding box center [18, 111] width 6 height 6
click at [15, 179] on div at bounding box center [18, 175] width 12 height 12
click at [15, 257] on div at bounding box center [18, 259] width 12 height 12
click at [18, 147] on div at bounding box center [18, 143] width 12 height 12
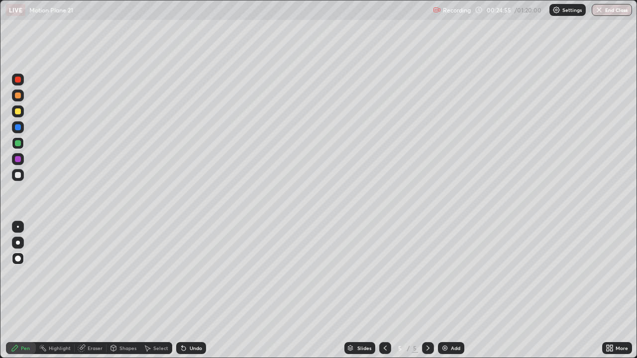
click at [15, 161] on div at bounding box center [18, 159] width 12 height 12
click at [108, 290] on div "Shapes" at bounding box center [123, 348] width 34 height 12
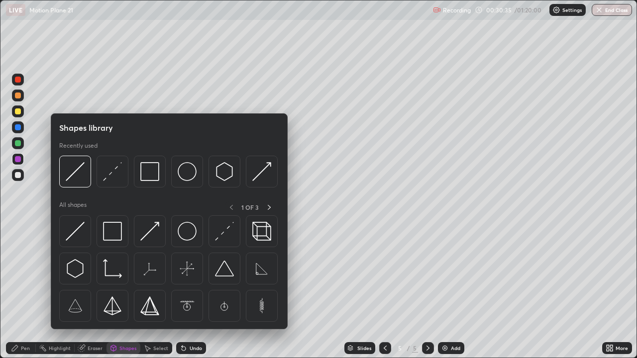
click at [24, 290] on div at bounding box center [18, 205] width 16 height 267
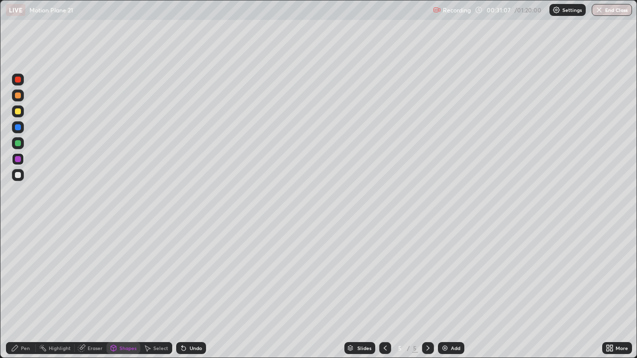
click at [18, 290] on icon at bounding box center [15, 348] width 8 height 8
click at [17, 175] on div at bounding box center [18, 175] width 6 height 6
click at [452, 290] on div "Add" at bounding box center [455, 348] width 9 height 5
click at [19, 177] on div at bounding box center [18, 175] width 6 height 6
click at [197, 290] on div "Undo" at bounding box center [191, 348] width 30 height 12
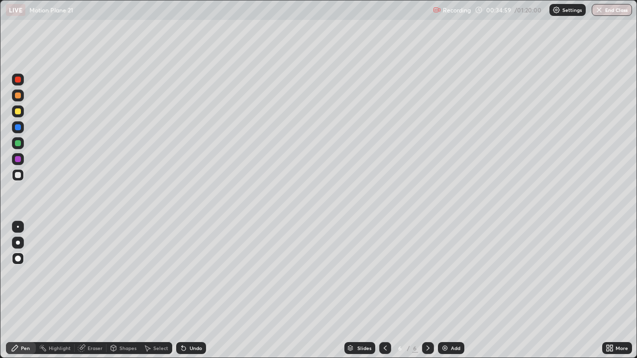
click at [193, 290] on div "Undo" at bounding box center [196, 348] width 12 height 5
click at [19, 290] on div "Pen" at bounding box center [21, 348] width 30 height 12
click at [17, 177] on div at bounding box center [18, 175] width 6 height 6
click at [18, 128] on div at bounding box center [18, 127] width 6 height 6
click at [12, 175] on div at bounding box center [18, 175] width 12 height 12
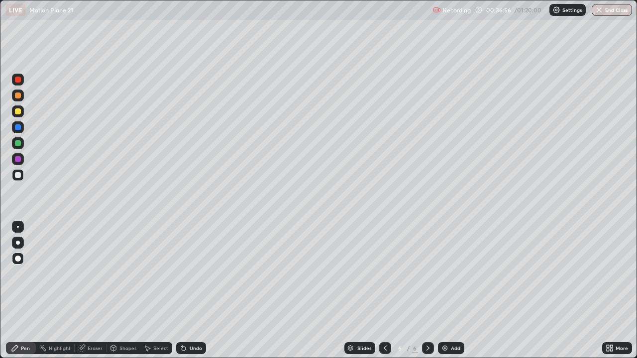
click at [17, 143] on div at bounding box center [18, 143] width 6 height 6
click at [182, 290] on icon at bounding box center [184, 349] width 4 height 4
click at [187, 290] on div "Undo" at bounding box center [191, 348] width 30 height 12
click at [184, 290] on icon at bounding box center [184, 349] width 4 height 4
click at [192, 290] on div "Undo" at bounding box center [196, 348] width 12 height 5
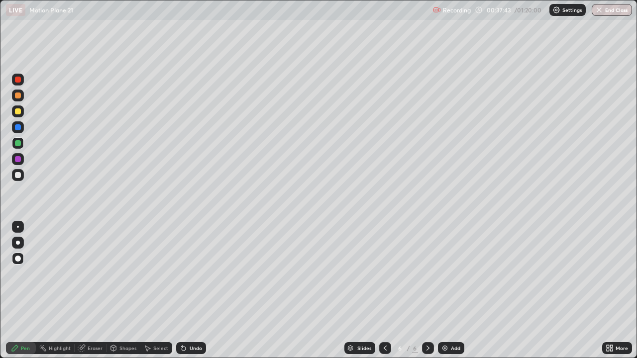
click at [190, 290] on div "Undo" at bounding box center [196, 348] width 12 height 5
click at [95, 290] on div "Eraser" at bounding box center [95, 348] width 15 height 5
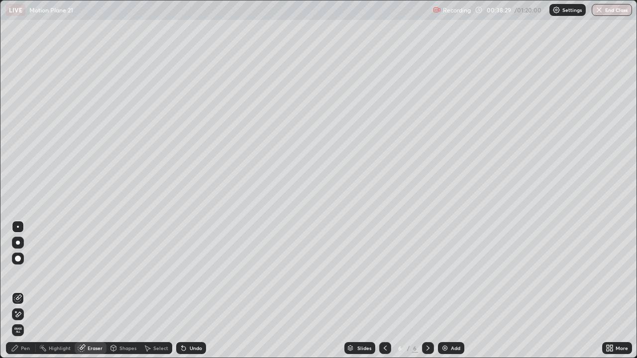
click at [27, 290] on div "Pen" at bounding box center [21, 348] width 30 height 12
click at [25, 290] on div "Pen" at bounding box center [25, 348] width 9 height 5
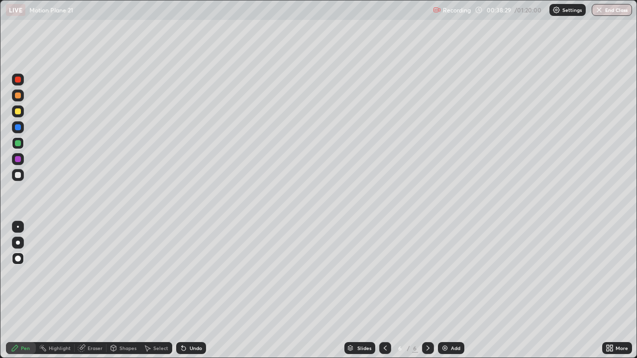
click at [25, 290] on div "Pen" at bounding box center [25, 348] width 9 height 5
click at [17, 177] on div at bounding box center [18, 175] width 6 height 6
click at [195, 290] on div "Undo" at bounding box center [196, 348] width 12 height 5
click at [190, 290] on div "Undo" at bounding box center [196, 348] width 12 height 5
click at [23, 290] on div "Pen" at bounding box center [25, 348] width 9 height 5
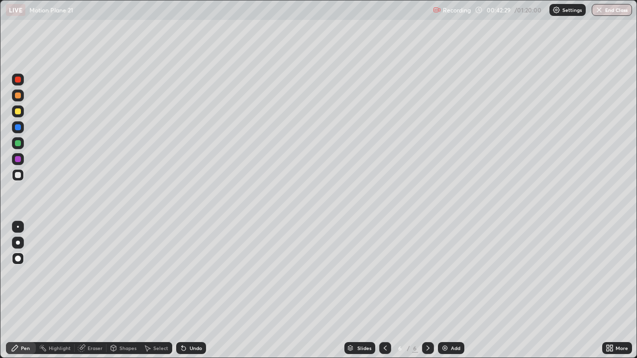
click at [17, 160] on div at bounding box center [18, 159] width 6 height 6
click at [17, 84] on div at bounding box center [18, 80] width 12 height 12
click at [17, 176] on div at bounding box center [18, 175] width 6 height 6
click at [389, 290] on div at bounding box center [385, 348] width 12 height 12
click at [424, 290] on icon at bounding box center [428, 348] width 8 height 8
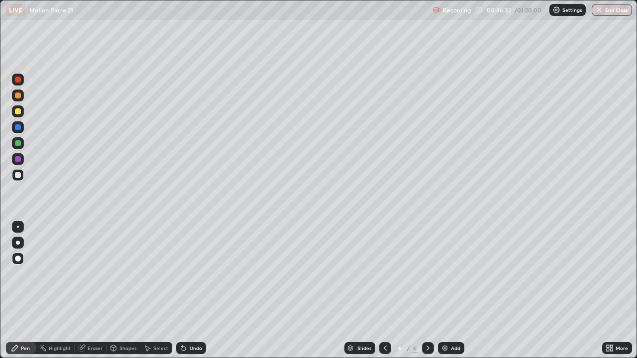
click at [17, 84] on div at bounding box center [18, 80] width 12 height 12
click at [195, 290] on div "Undo" at bounding box center [196, 348] width 12 height 5
click at [122, 290] on div "Shapes" at bounding box center [123, 348] width 34 height 12
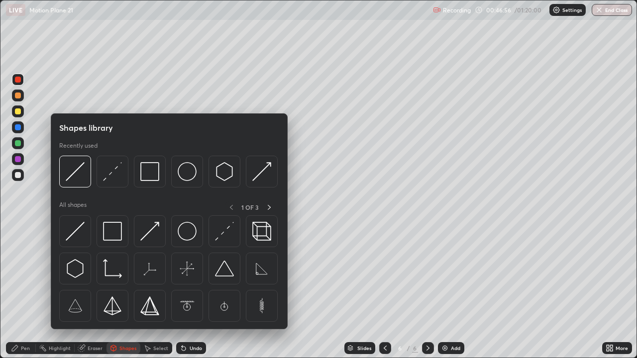
click at [27, 250] on div "Erase all" at bounding box center [18, 179] width 24 height 318
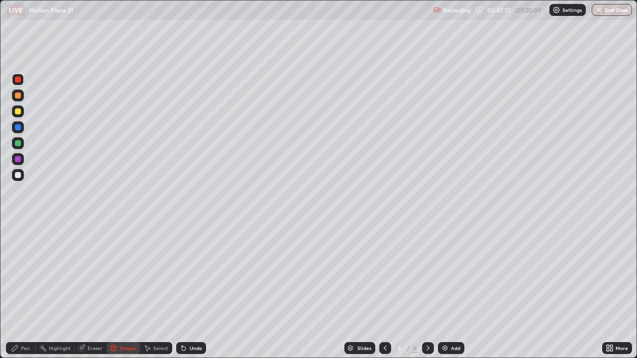
click at [19, 290] on div "Pen" at bounding box center [21, 348] width 30 height 12
click at [18, 112] on div at bounding box center [18, 111] width 6 height 6
click at [18, 82] on div at bounding box center [18, 80] width 6 height 6
click at [93, 290] on div "Eraser" at bounding box center [91, 348] width 32 height 12
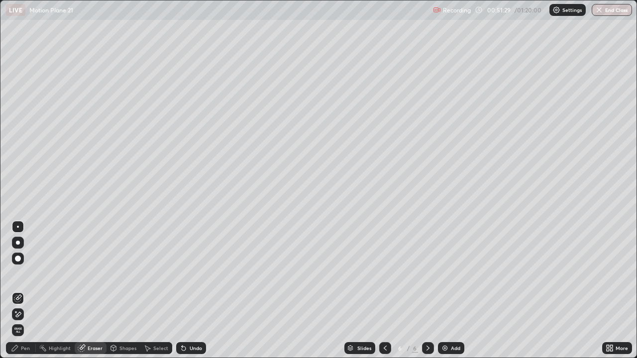
click at [91, 290] on div "Eraser" at bounding box center [91, 348] width 32 height 12
click at [424, 290] on icon at bounding box center [428, 348] width 8 height 8
click at [447, 290] on img at bounding box center [445, 348] width 8 height 8
click at [19, 290] on div "Pen" at bounding box center [21, 348] width 30 height 12
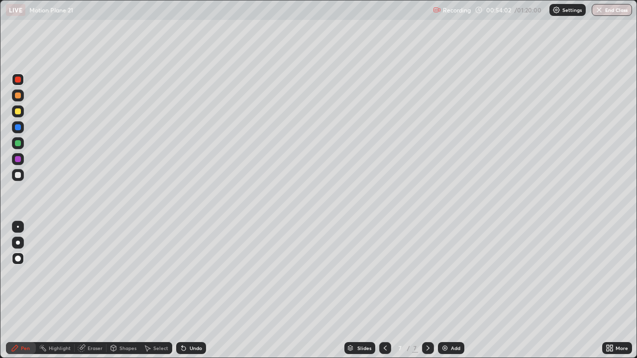
click at [20, 178] on div at bounding box center [18, 175] width 12 height 12
click at [20, 177] on div at bounding box center [18, 175] width 6 height 6
click at [17, 130] on div at bounding box center [18, 127] width 6 height 6
click at [17, 176] on div at bounding box center [18, 175] width 6 height 6
click at [84, 290] on div "Eraser" at bounding box center [91, 348] width 32 height 12
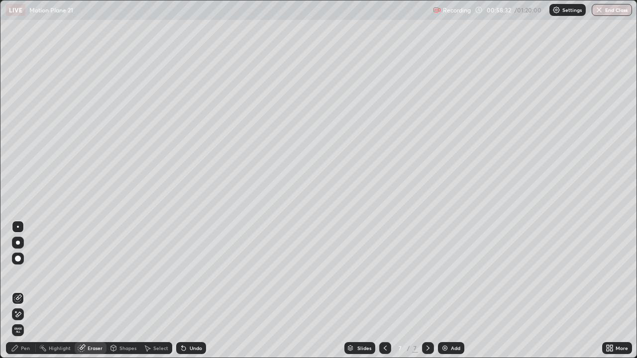
click at [23, 290] on div "Pen" at bounding box center [21, 348] width 30 height 12
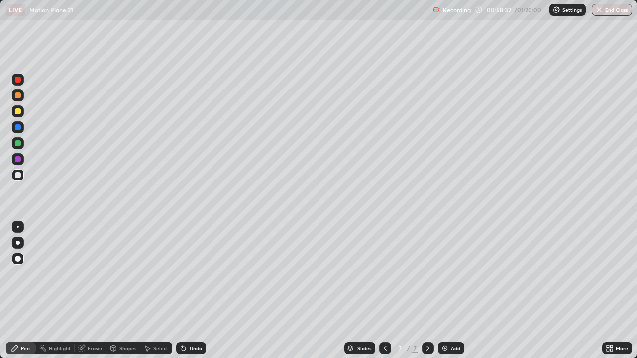
click at [23, 290] on div "Pen" at bounding box center [25, 348] width 9 height 5
click at [15, 290] on div "Pen" at bounding box center [21, 348] width 30 height 12
click at [12, 178] on div at bounding box center [18, 175] width 12 height 12
click at [448, 290] on img at bounding box center [445, 348] width 8 height 8
click at [18, 128] on div at bounding box center [18, 127] width 6 height 6
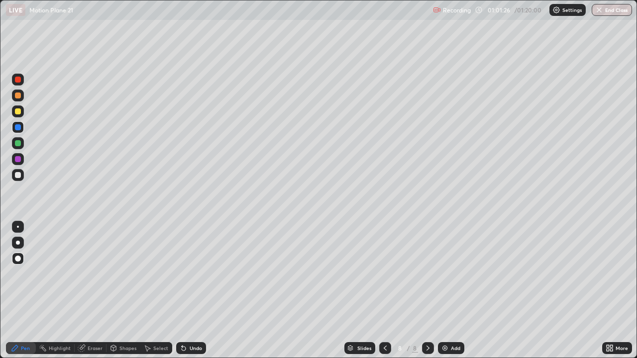
click at [20, 179] on div at bounding box center [18, 175] width 12 height 12
click at [184, 290] on icon at bounding box center [184, 348] width 8 height 8
click at [187, 290] on div "Undo" at bounding box center [191, 348] width 30 height 12
click at [191, 290] on div "Undo" at bounding box center [196, 348] width 12 height 5
click at [192, 290] on div "Undo" at bounding box center [196, 348] width 12 height 5
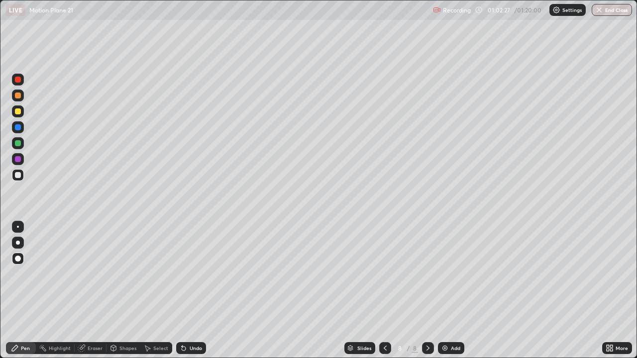
click at [192, 290] on div "Undo" at bounding box center [196, 348] width 12 height 5
click at [192, 290] on div "Undo" at bounding box center [191, 348] width 30 height 12
click at [189, 290] on div "Undo" at bounding box center [191, 348] width 30 height 12
click at [193, 290] on div "Undo" at bounding box center [191, 348] width 30 height 12
click at [192, 290] on div "Undo" at bounding box center [196, 348] width 12 height 5
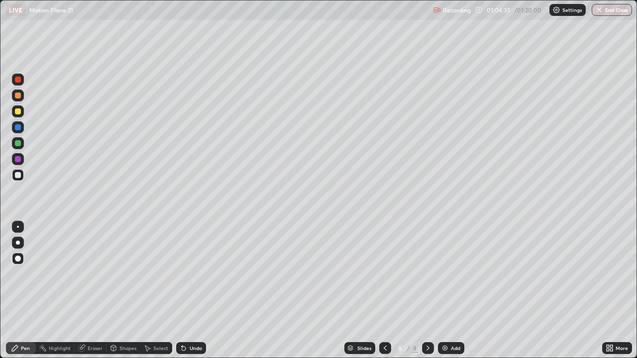
click at [24, 290] on div "Pen" at bounding box center [21, 348] width 30 height 12
click at [630, 290] on div "More" at bounding box center [617, 348] width 30 height 12
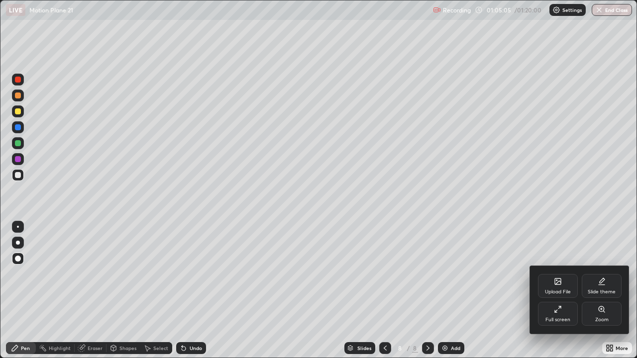
click at [562, 290] on div "Full screen" at bounding box center [558, 314] width 40 height 24
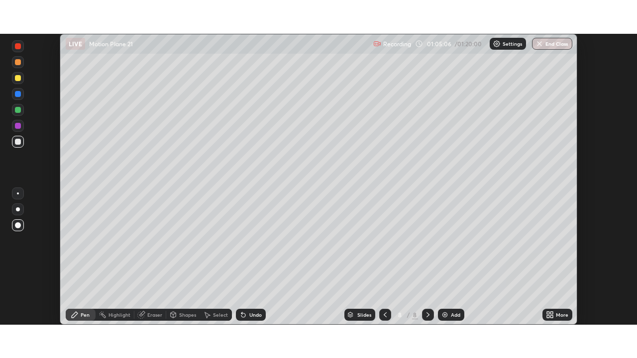
scroll to position [49449, 49104]
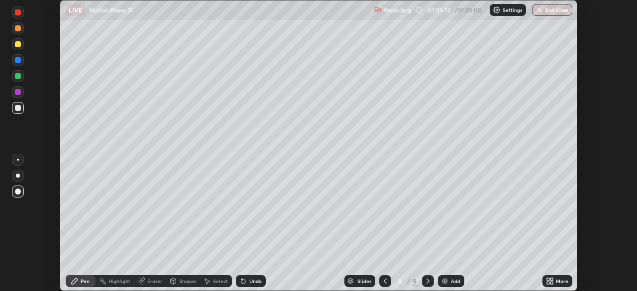
click at [553, 279] on icon at bounding box center [551, 279] width 2 height 2
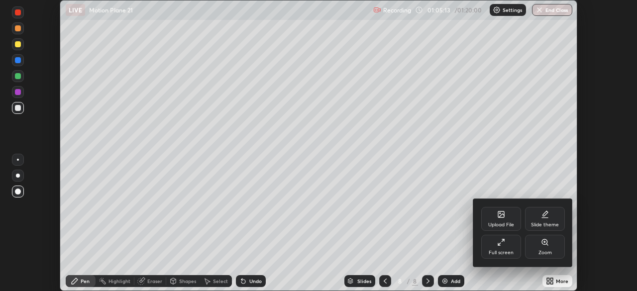
click at [514, 248] on div "Full screen" at bounding box center [501, 247] width 40 height 24
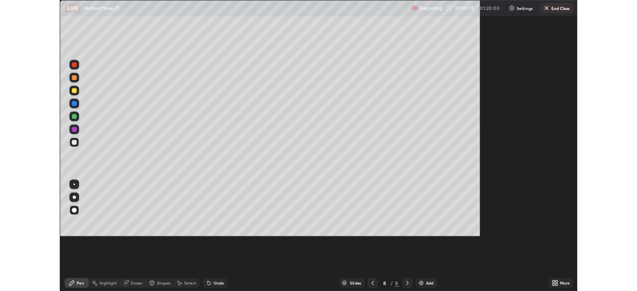
scroll to position [358, 637]
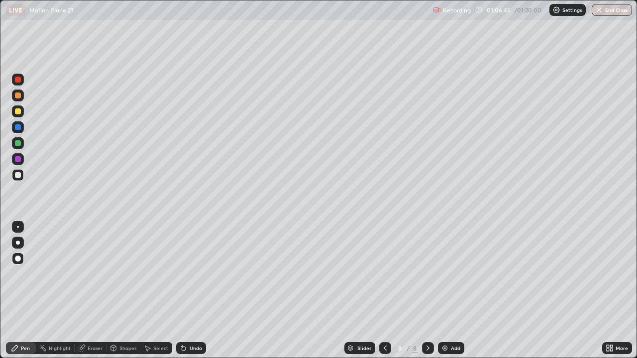
click at [96, 290] on div "Eraser" at bounding box center [95, 348] width 15 height 5
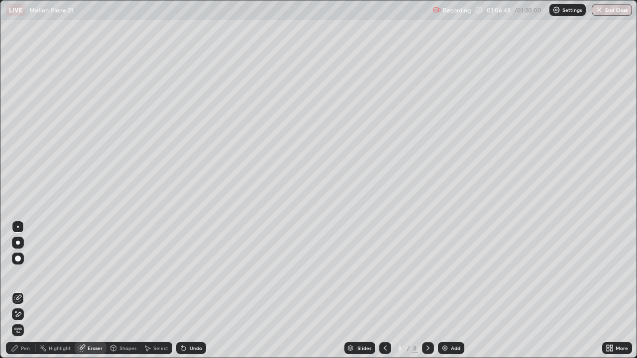
click at [25, 290] on div "Pen" at bounding box center [25, 348] width 9 height 5
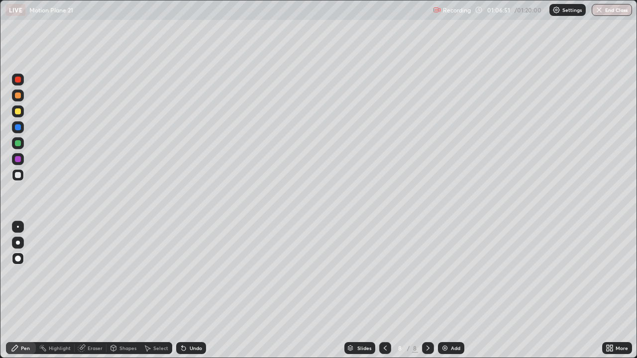
click at [20, 129] on div at bounding box center [18, 127] width 6 height 6
click at [16, 178] on div at bounding box center [18, 175] width 6 height 6
click at [427, 290] on icon at bounding box center [428, 348] width 8 height 8
click at [449, 290] on div "Add" at bounding box center [451, 348] width 26 height 12
click at [19, 179] on div at bounding box center [18, 175] width 12 height 12
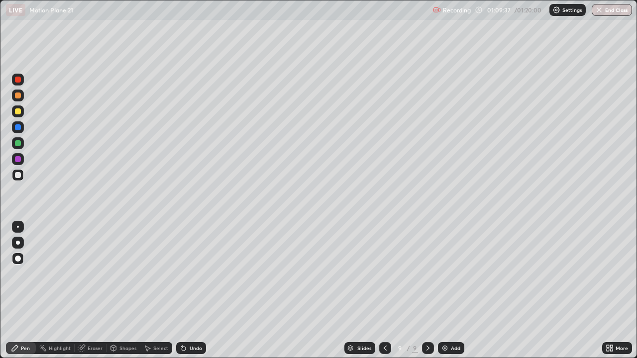
click at [16, 80] on div at bounding box center [18, 80] width 6 height 6
click at [20, 176] on div at bounding box center [18, 175] width 6 height 6
click at [191, 290] on div "Undo" at bounding box center [196, 348] width 12 height 5
click at [189, 290] on div "Undo" at bounding box center [191, 348] width 30 height 12
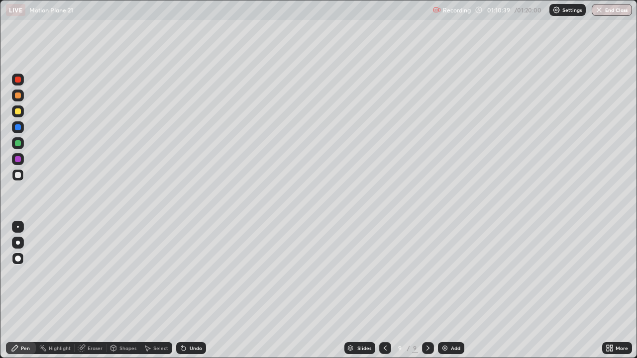
click at [191, 290] on div "Undo" at bounding box center [191, 348] width 30 height 12
click at [193, 290] on div "Undo" at bounding box center [196, 348] width 12 height 5
click at [194, 290] on div "Undo" at bounding box center [191, 348] width 30 height 12
click at [191, 290] on div "Undo" at bounding box center [196, 348] width 12 height 5
click at [190, 290] on div "Undo" at bounding box center [196, 348] width 12 height 5
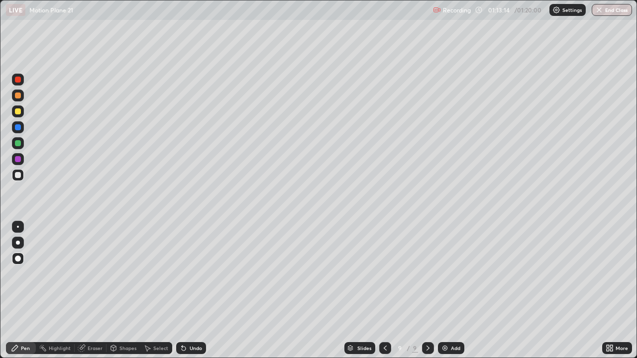
click at [380, 290] on div at bounding box center [385, 348] width 12 height 12
click at [384, 290] on icon at bounding box center [385, 348] width 8 height 8
click at [425, 290] on icon at bounding box center [428, 348] width 8 height 8
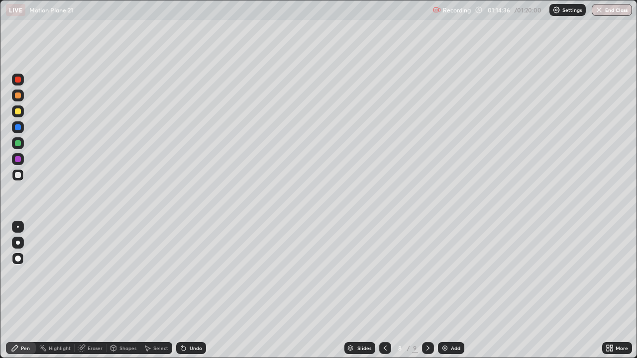
click at [425, 290] on icon at bounding box center [428, 348] width 8 height 8
click at [427, 290] on icon at bounding box center [428, 348] width 8 height 8
click at [606, 12] on button "End Class" at bounding box center [611, 10] width 39 height 12
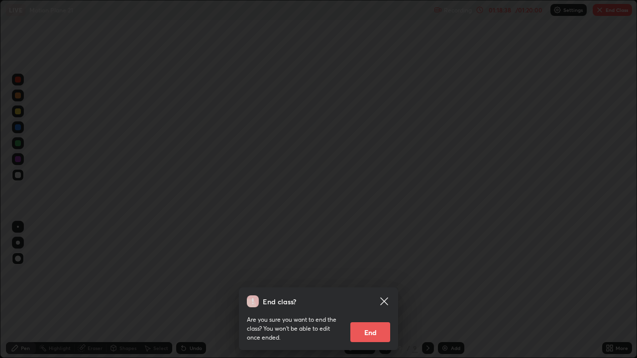
click at [379, 290] on button "End" at bounding box center [370, 332] width 40 height 20
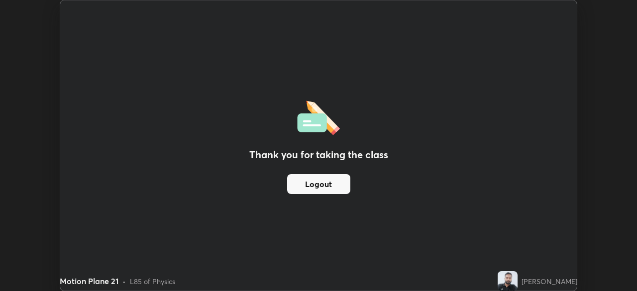
scroll to position [49449, 49104]
